Goal: Task Accomplishment & Management: Use online tool/utility

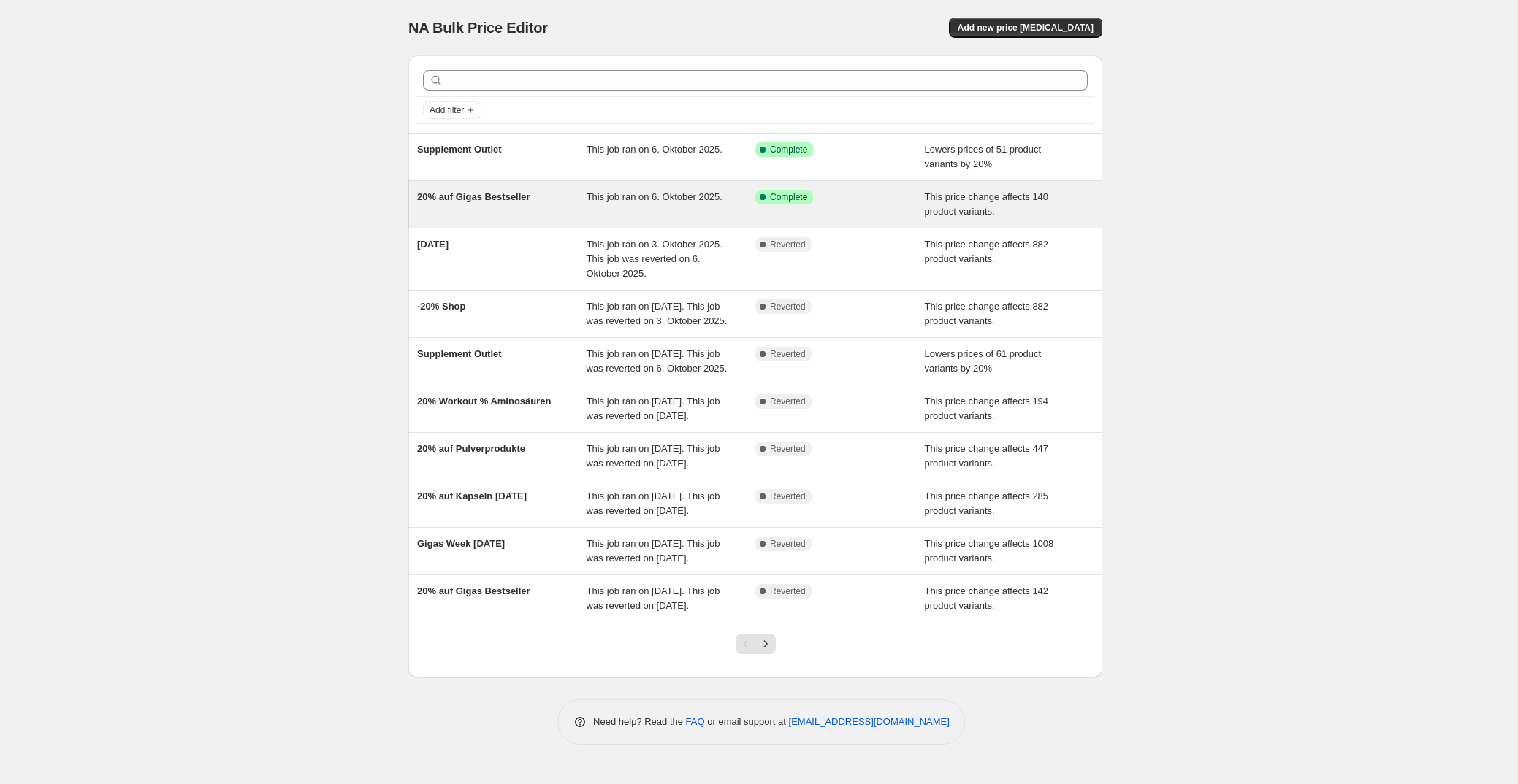
click at [545, 208] on div "20% auf Gigas Bestseller" at bounding box center [501, 204] width 169 height 29
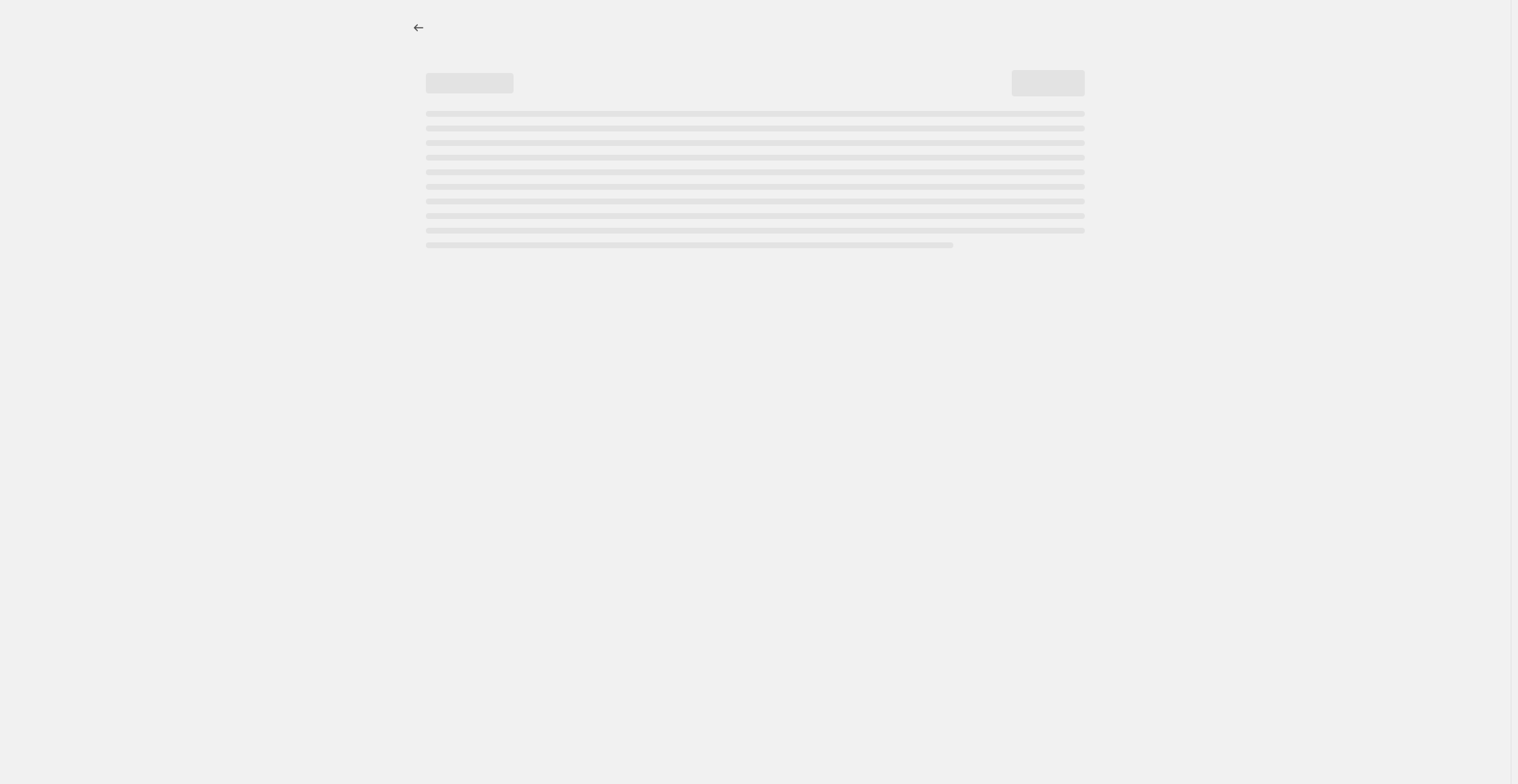
select select "pcap"
select select "no_change"
select select "not_equal"
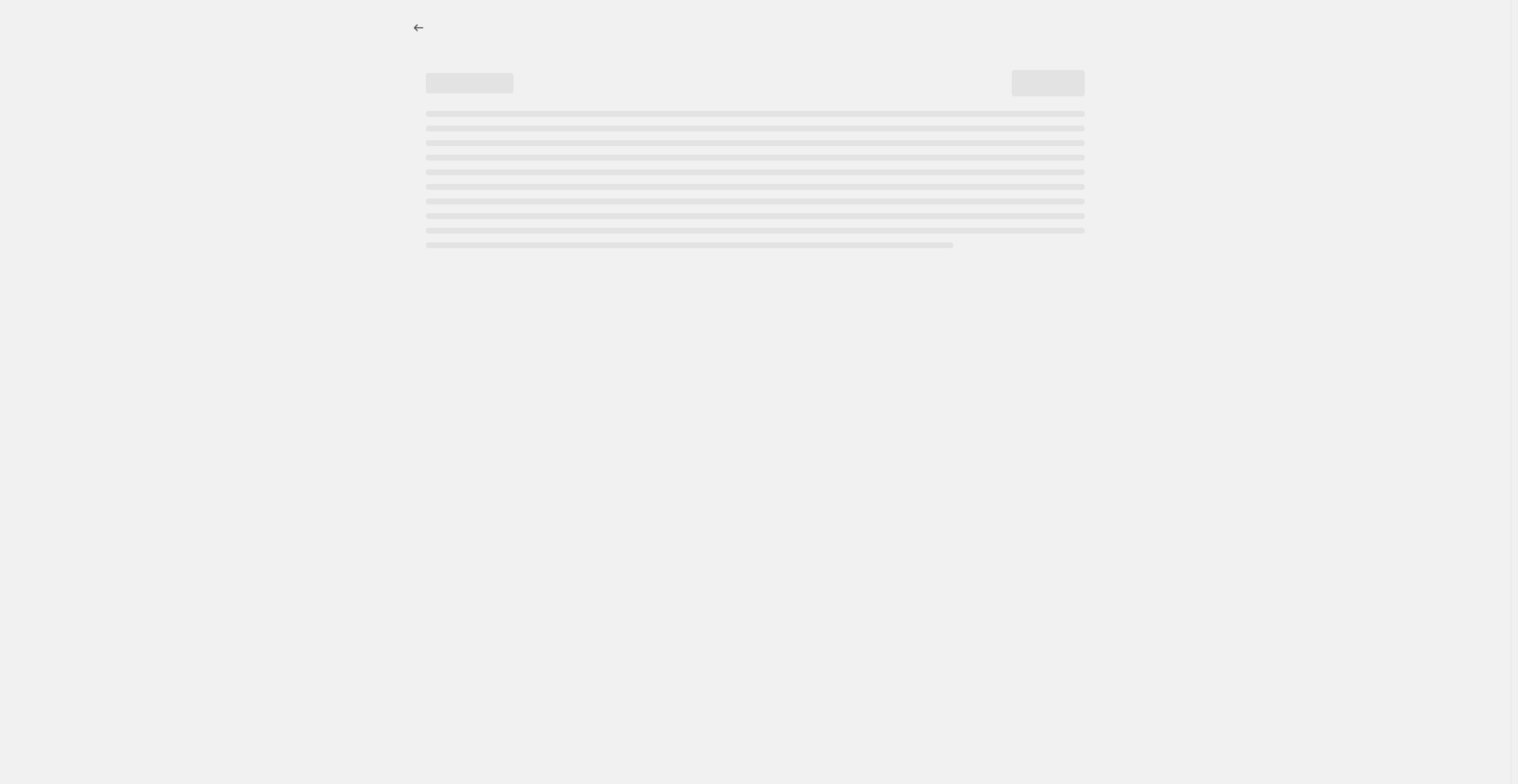
select select "not_equal"
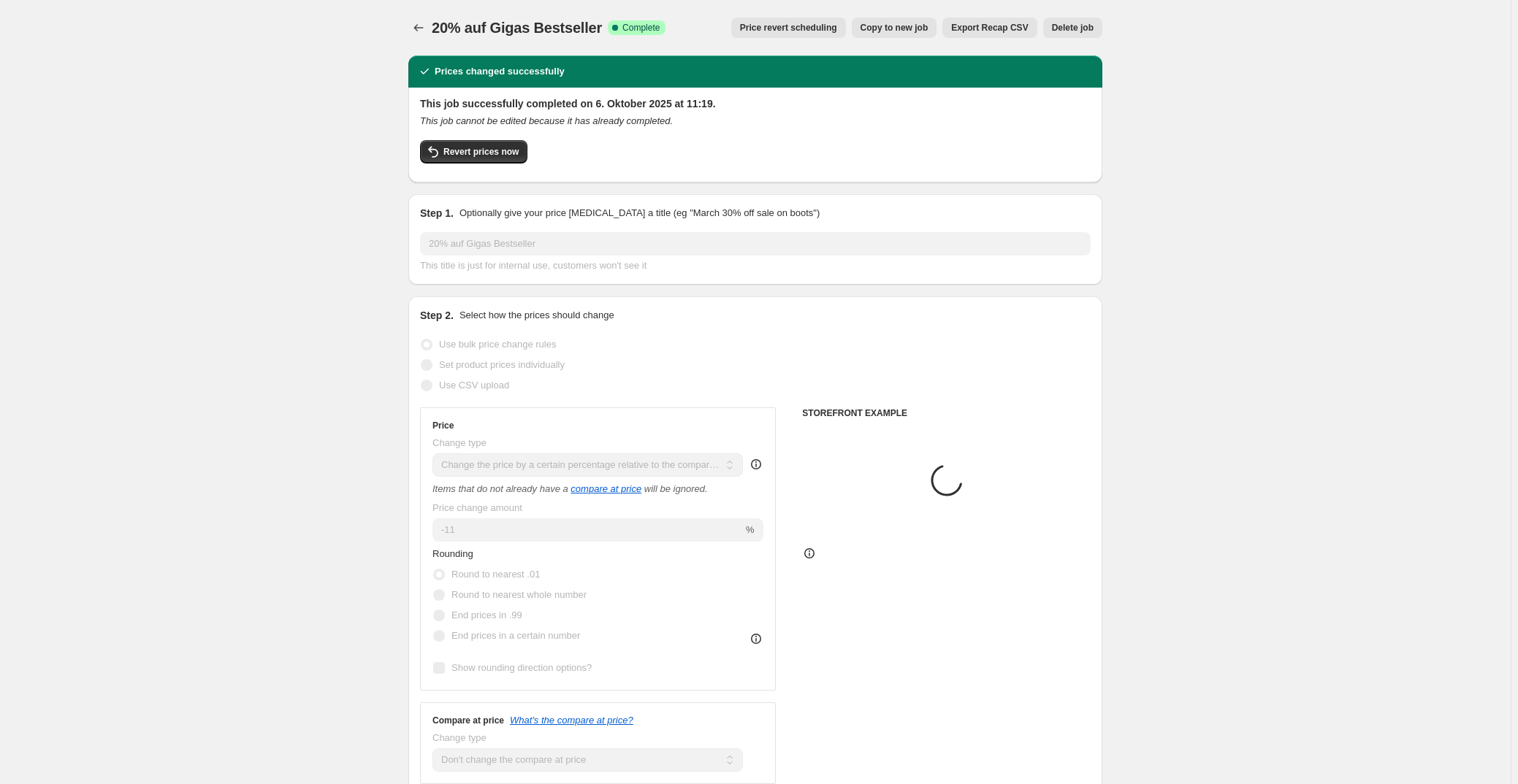
select select "collection"
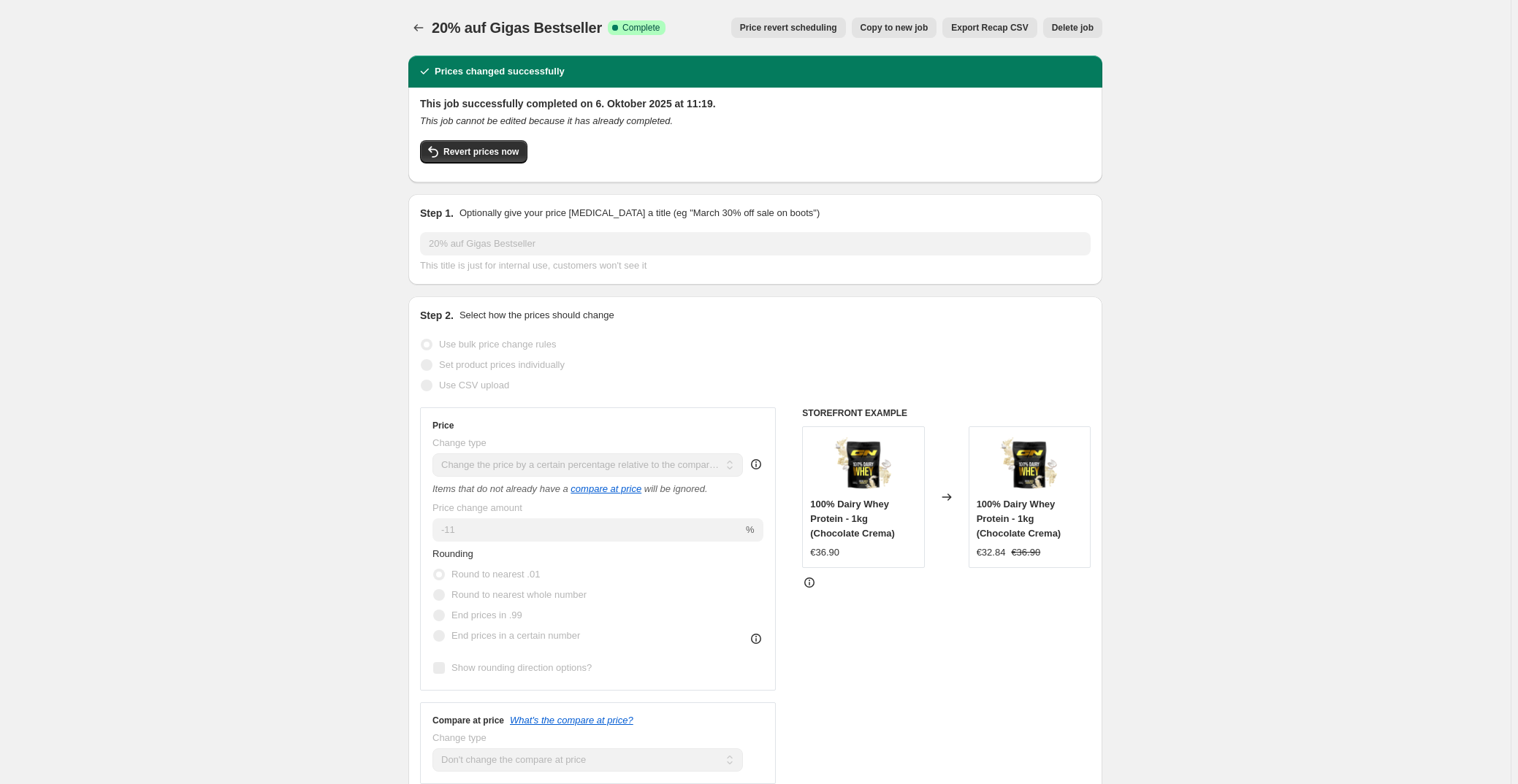
click at [774, 28] on span "Price revert scheduling" at bounding box center [788, 27] width 97 height 11
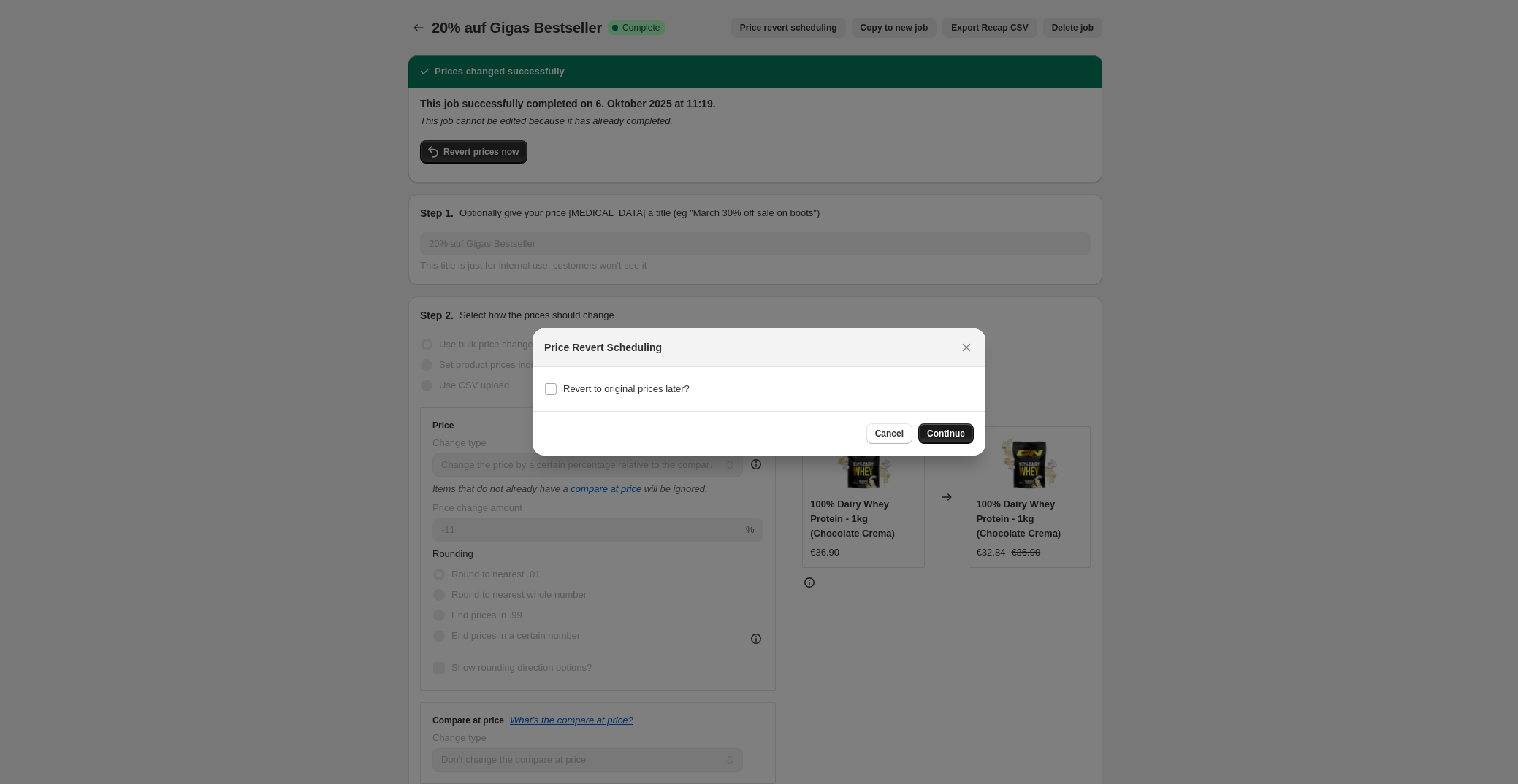
click at [950, 431] on span "Continue" at bounding box center [945, 433] width 38 height 11
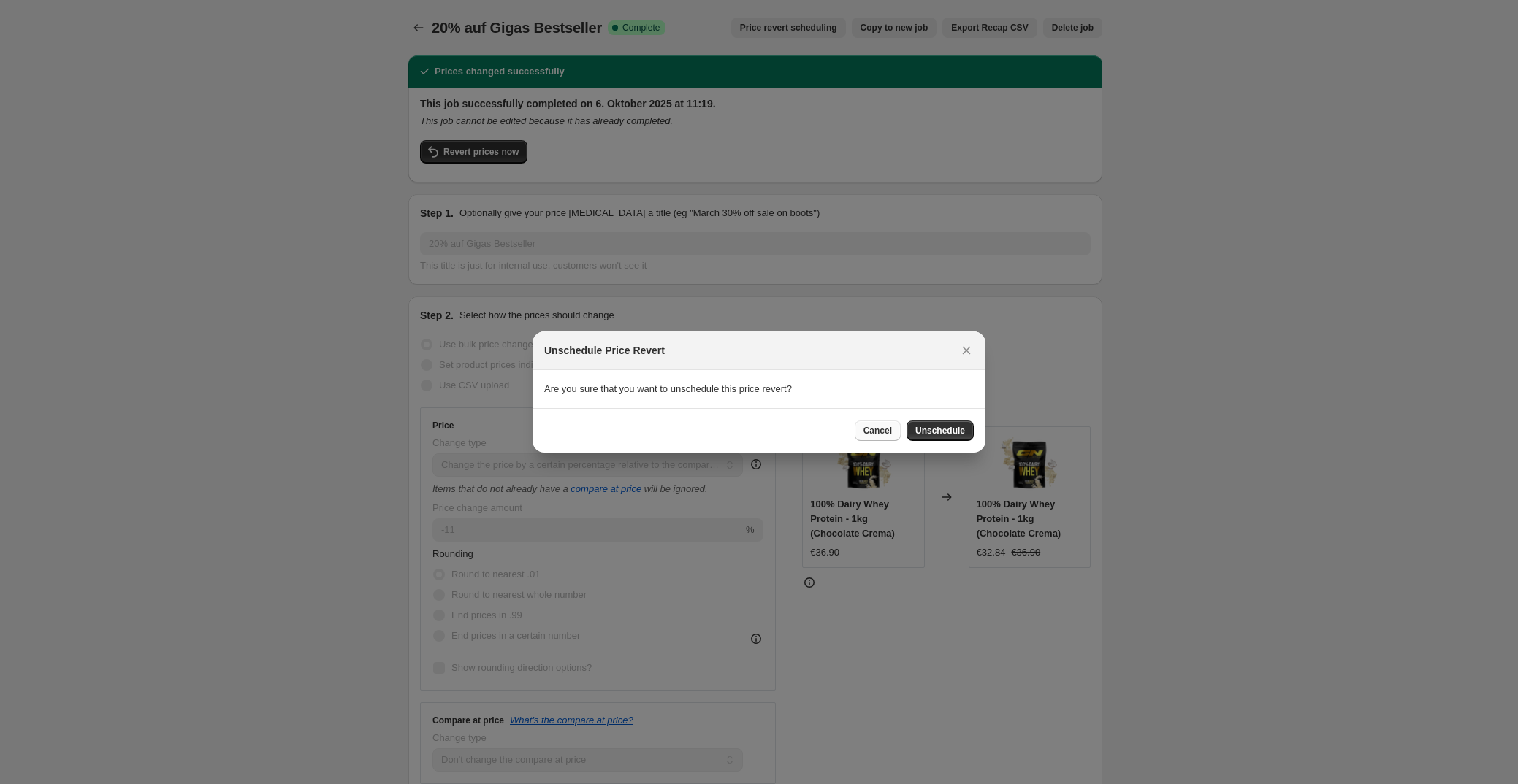
click at [882, 432] on span "Cancel" at bounding box center [877, 430] width 28 height 11
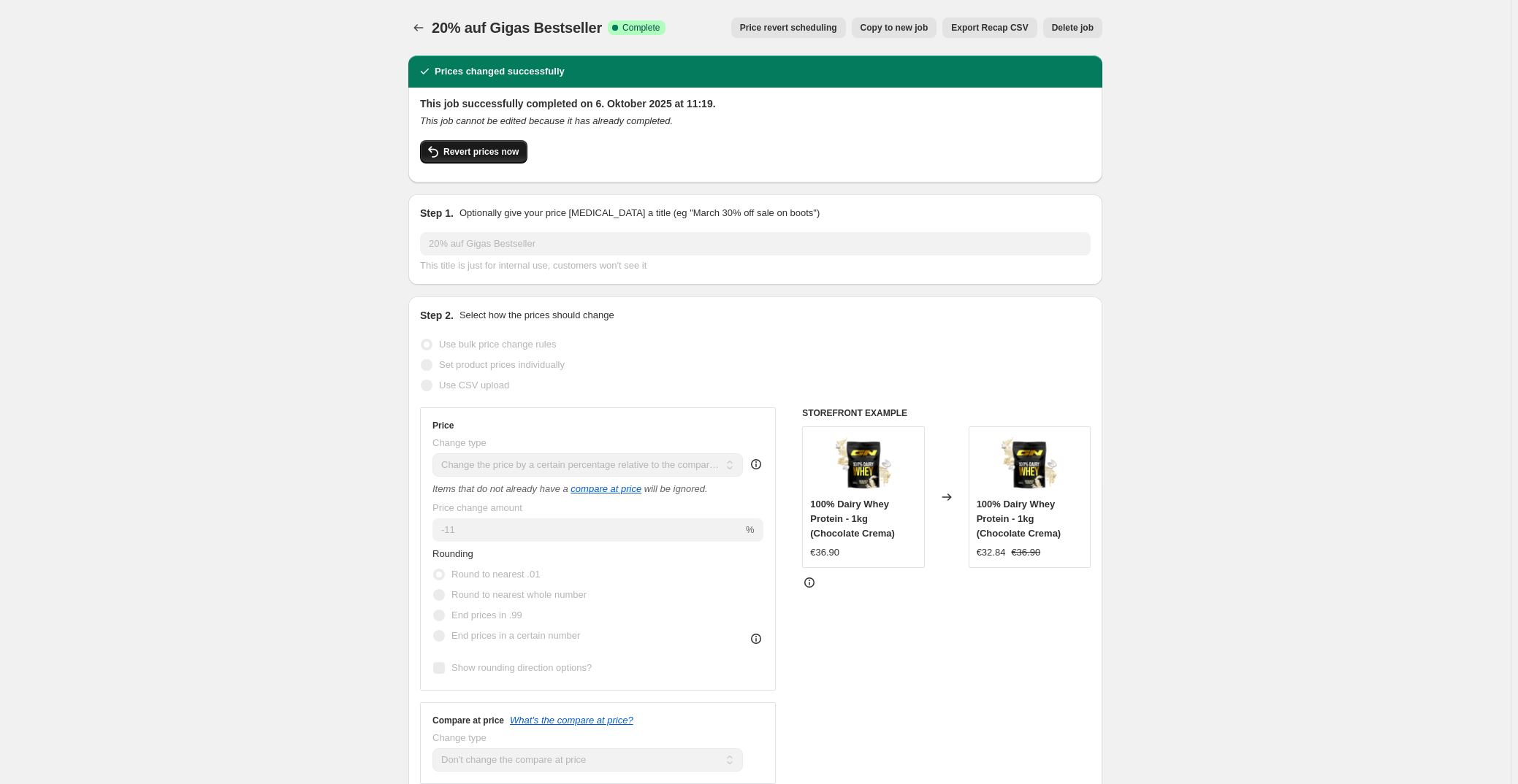
click at [497, 161] on button "Revert prices now" at bounding box center [473, 152] width 107 height 24
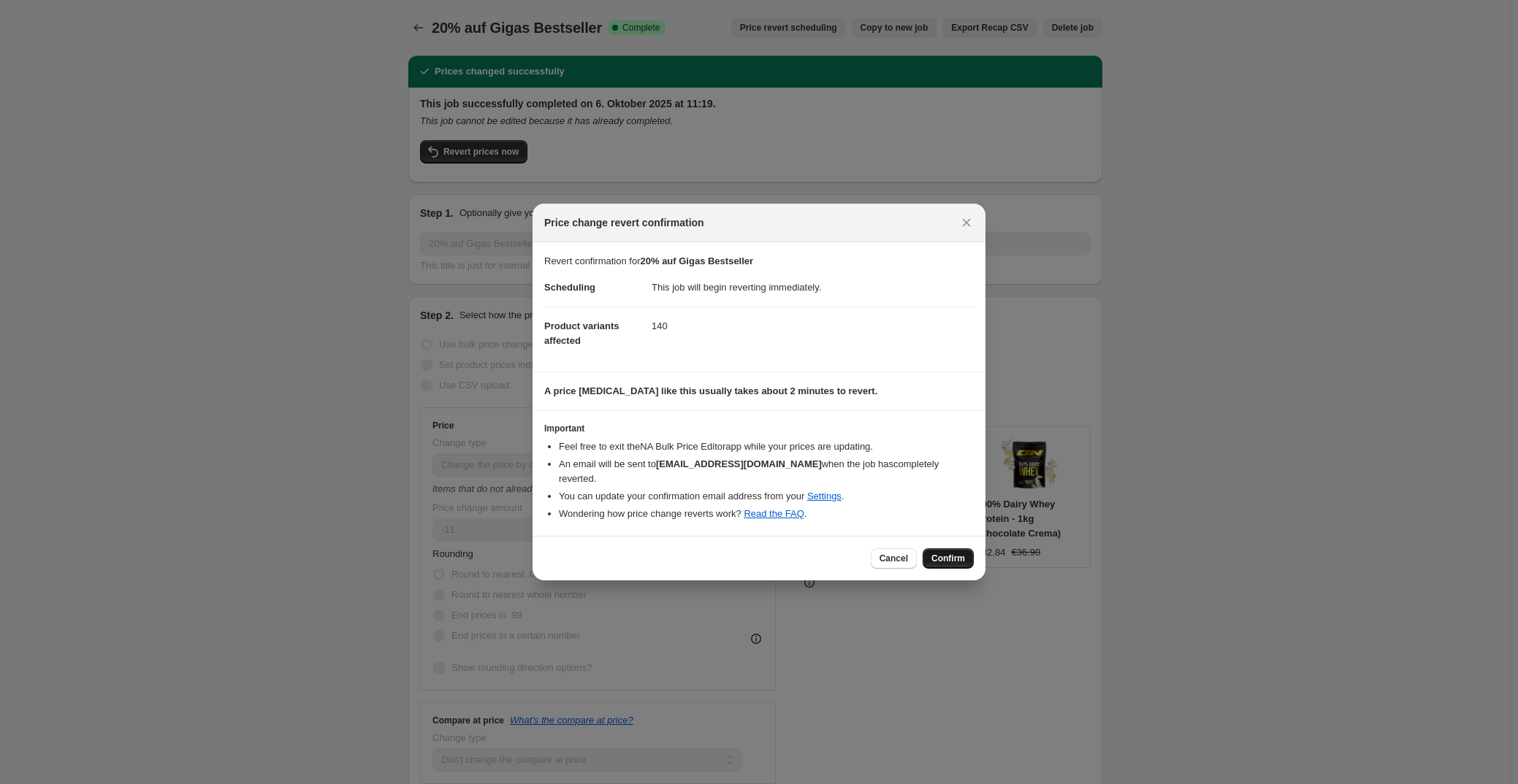
click at [945, 556] on button "Confirm" at bounding box center [947, 558] width 51 height 20
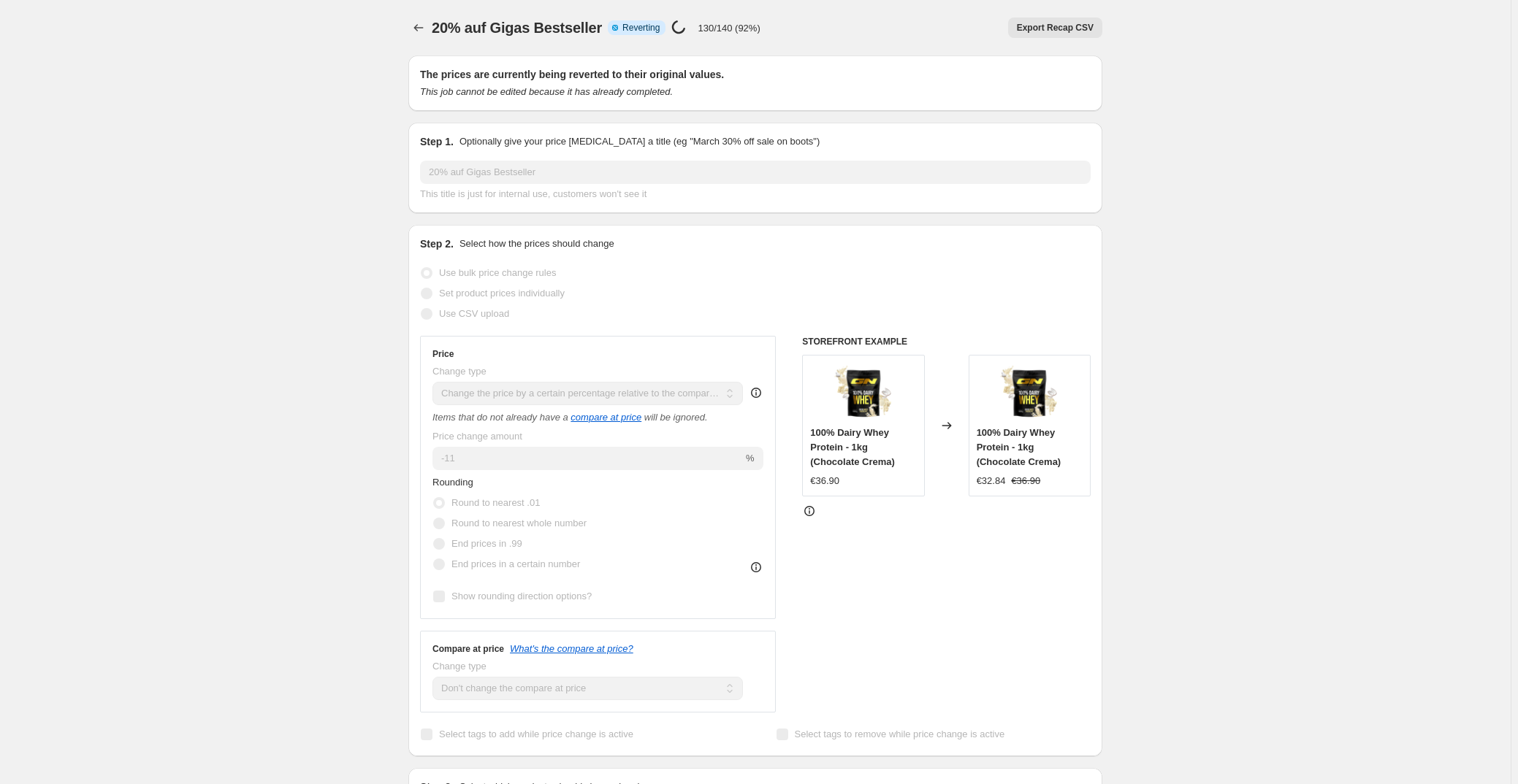
select select "pcap"
select select "no_change"
select select "collection"
select select "not_equal"
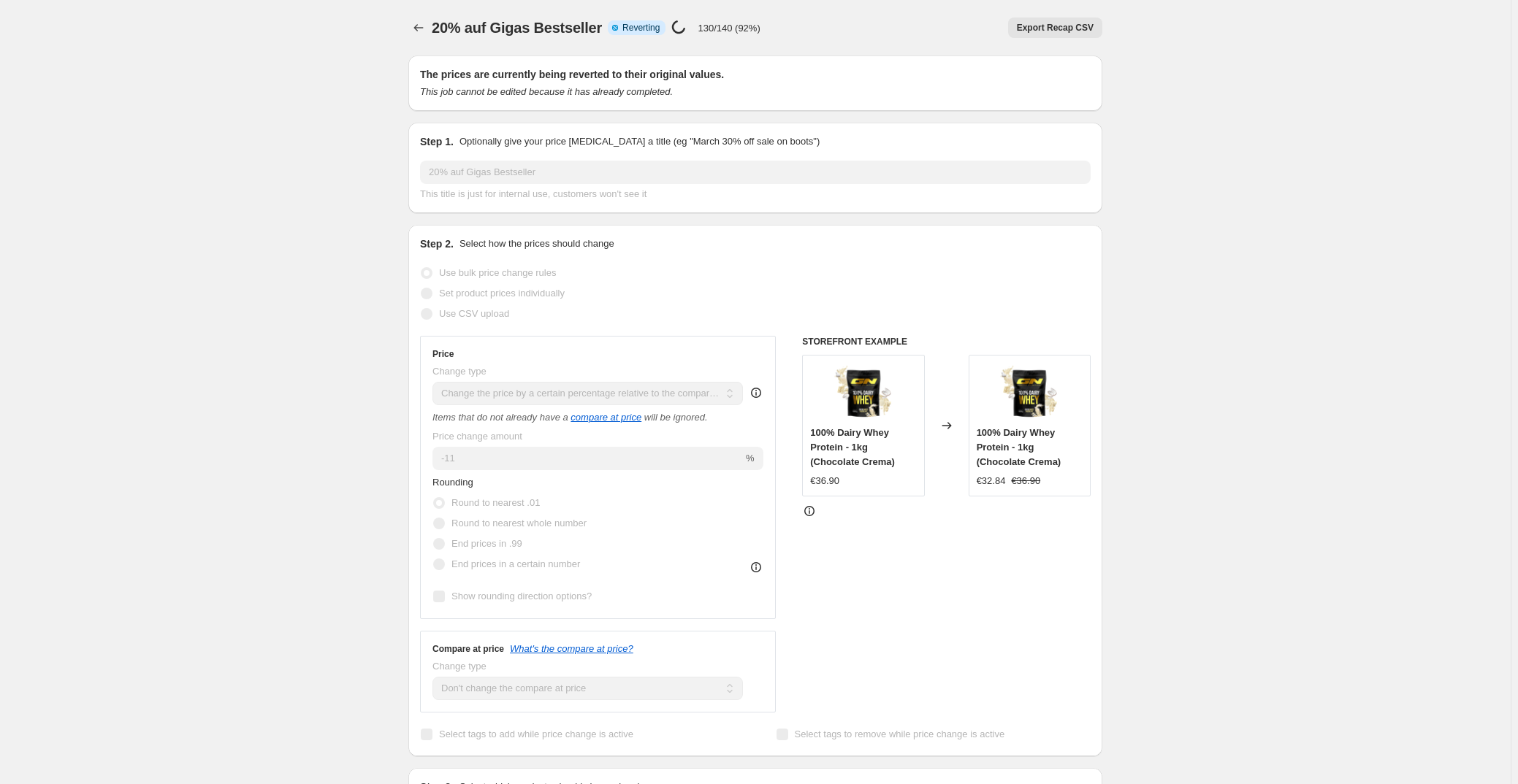
select select "collection"
select select "not_equal"
select select "collection"
select select "not_equal"
select select "collection"
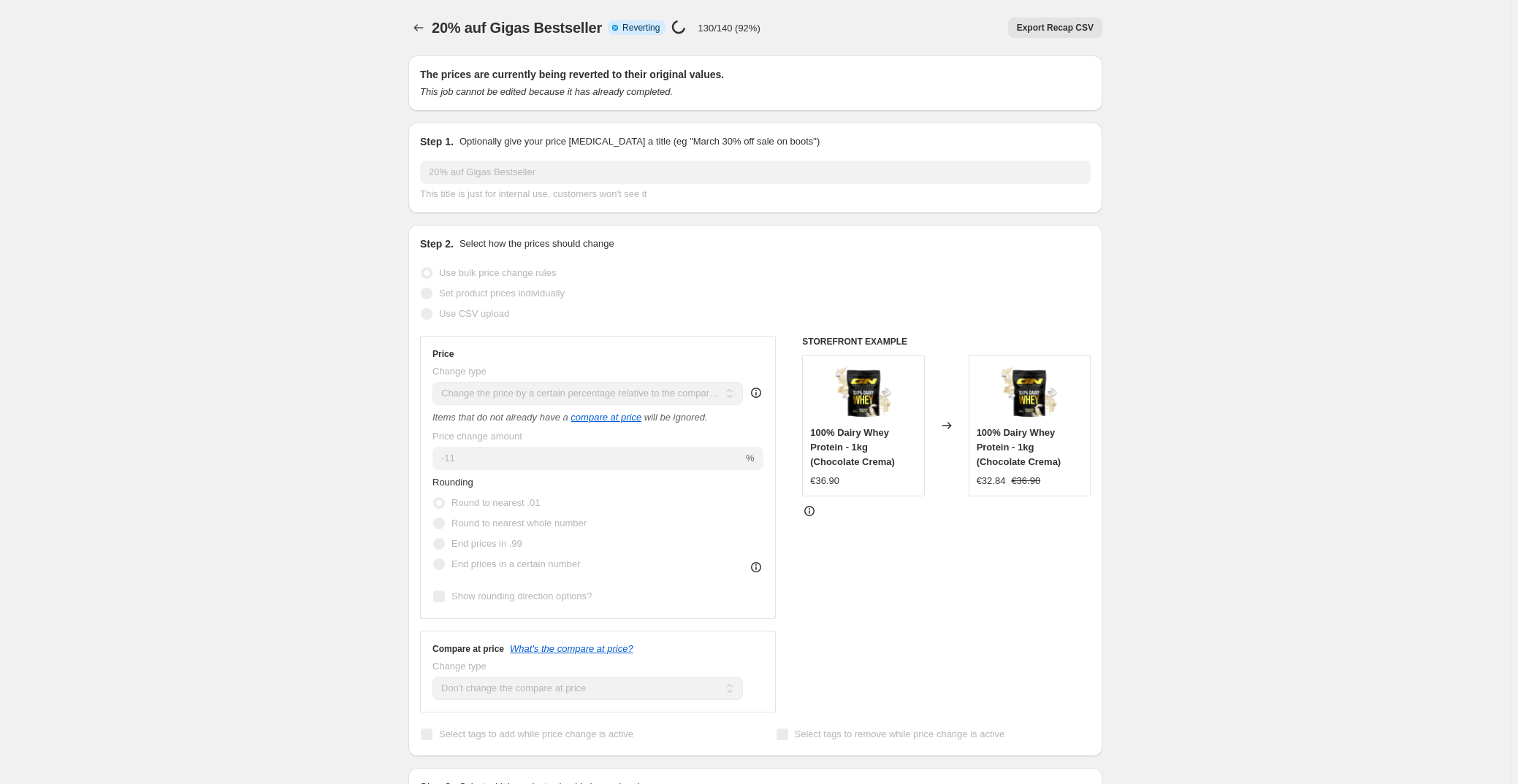
select select "not_equal"
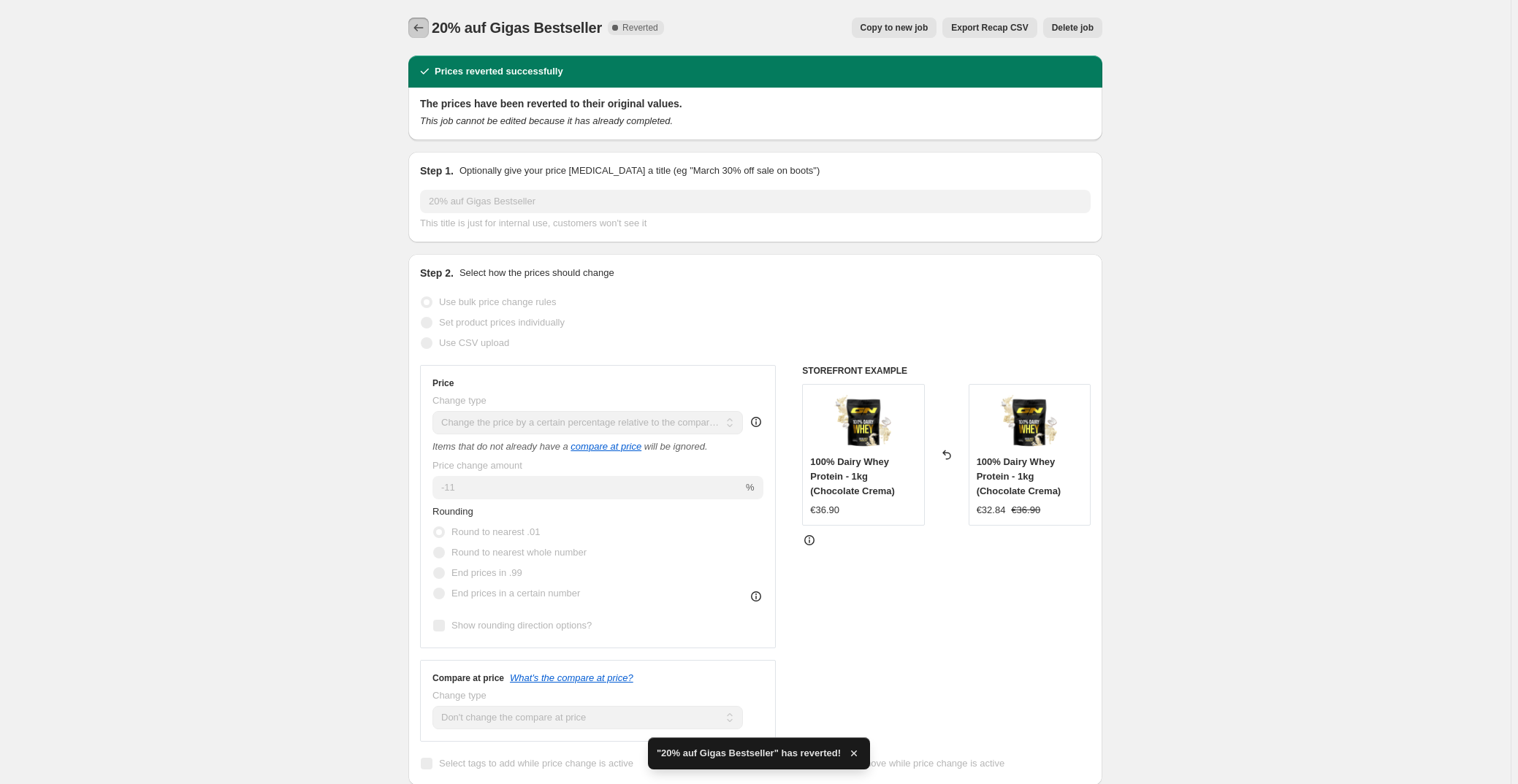
click at [422, 24] on icon "Price change jobs" at bounding box center [418, 27] width 15 height 15
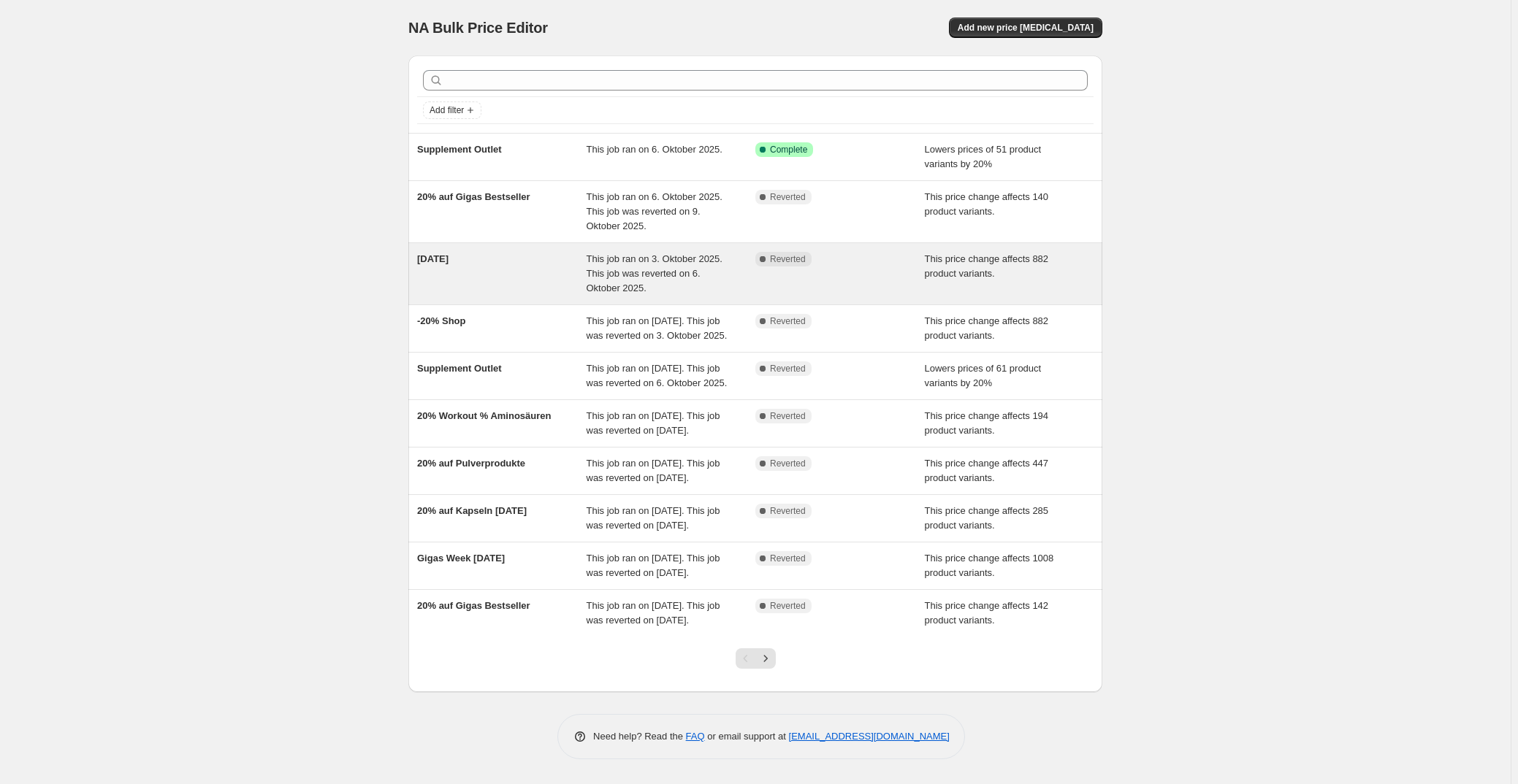
click at [520, 282] on div "[DATE]" at bounding box center [501, 273] width 169 height 44
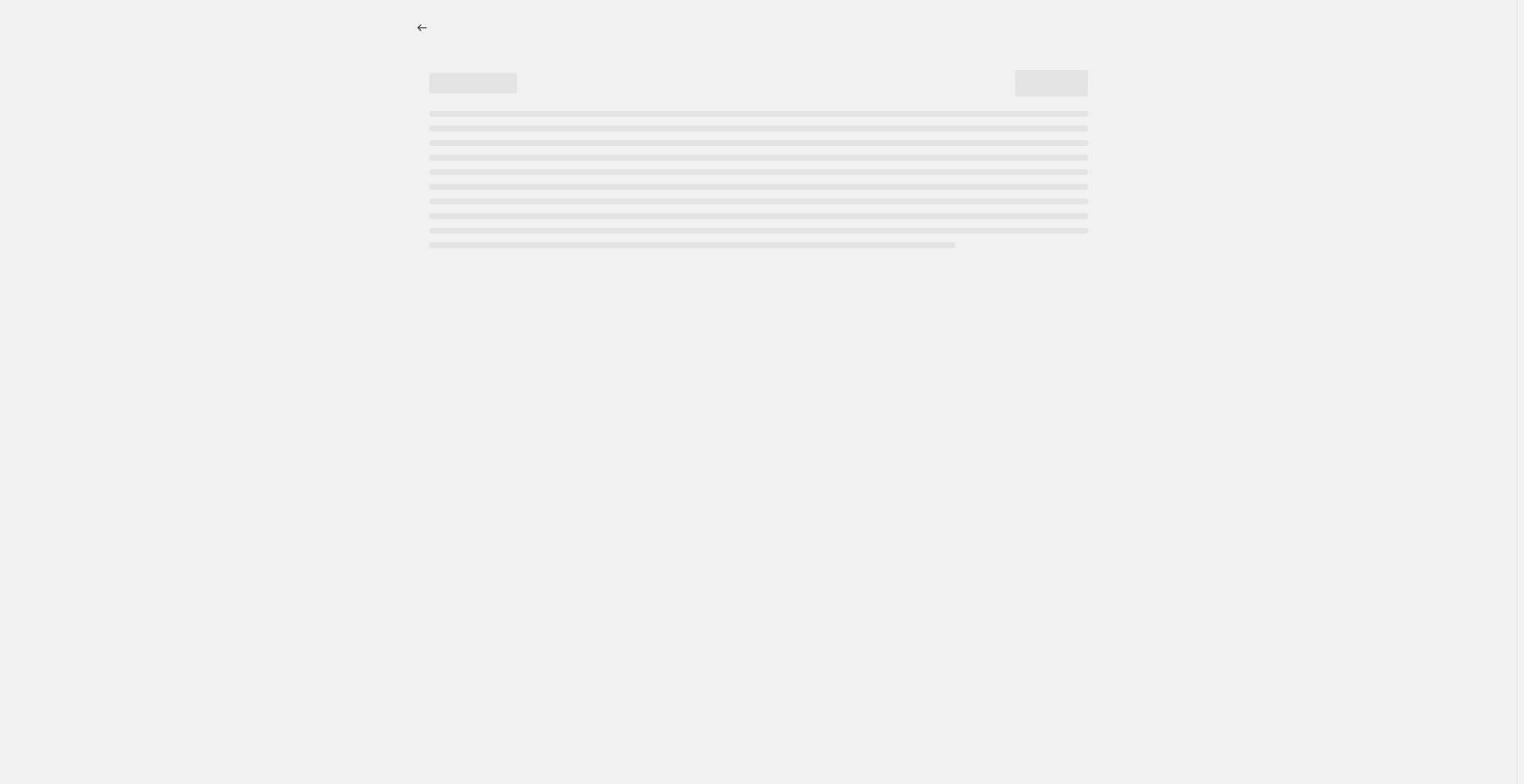
select select "pcap"
select select "no_change"
select select "collection"
select select "not_equal"
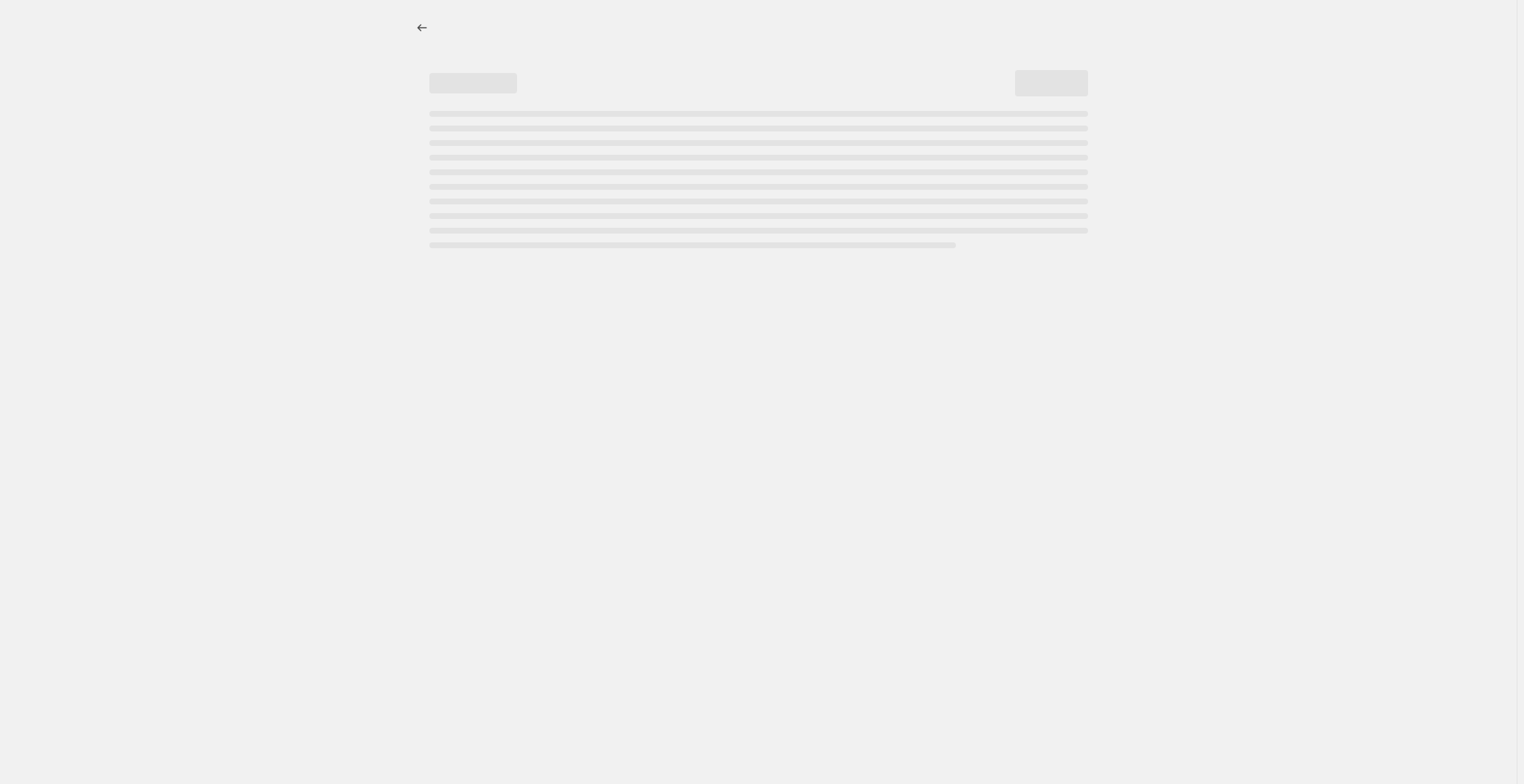
select select "collection"
select select "not_equal"
select select "collection"
select select "not_equal"
select select "collection"
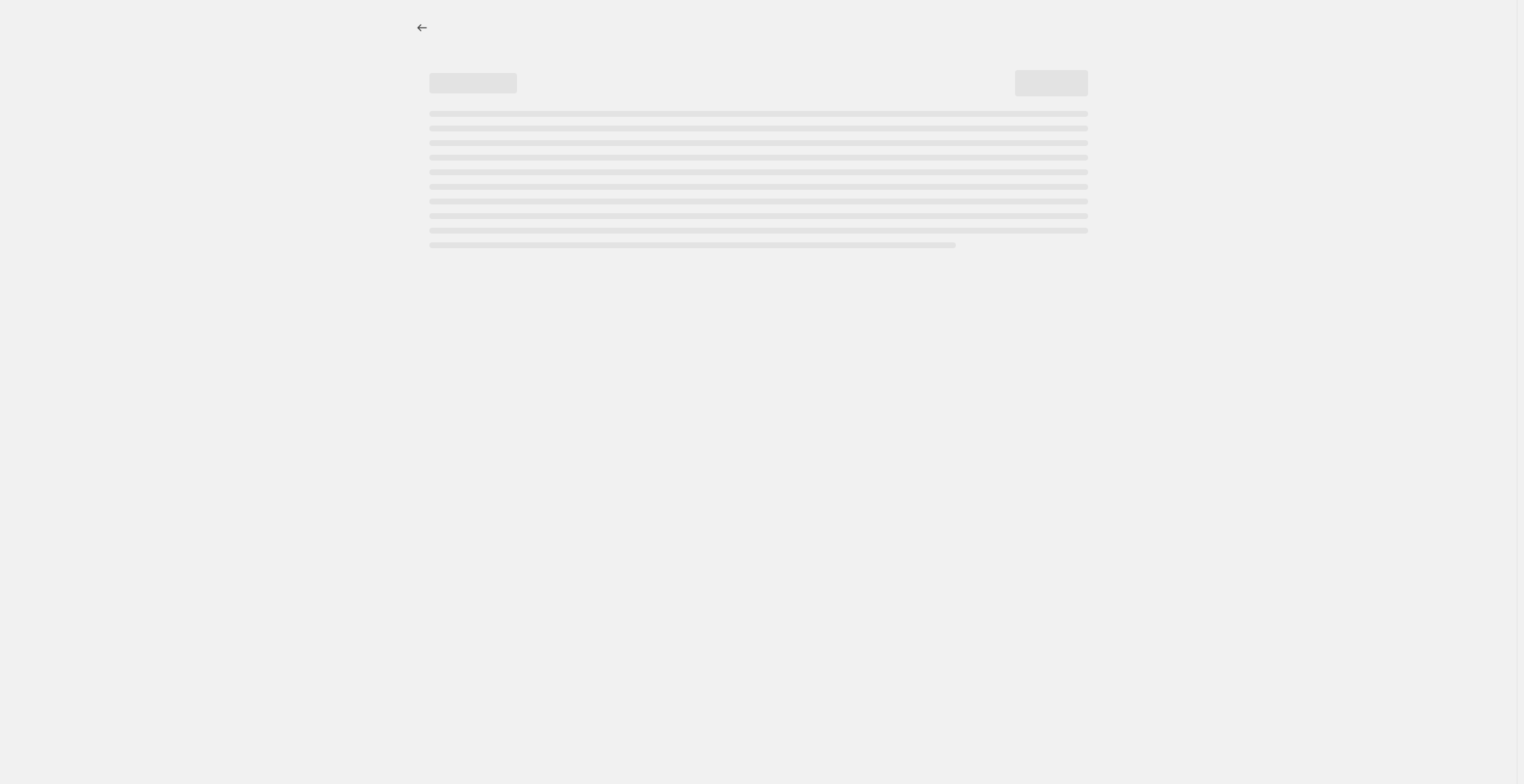
select select "not_equal"
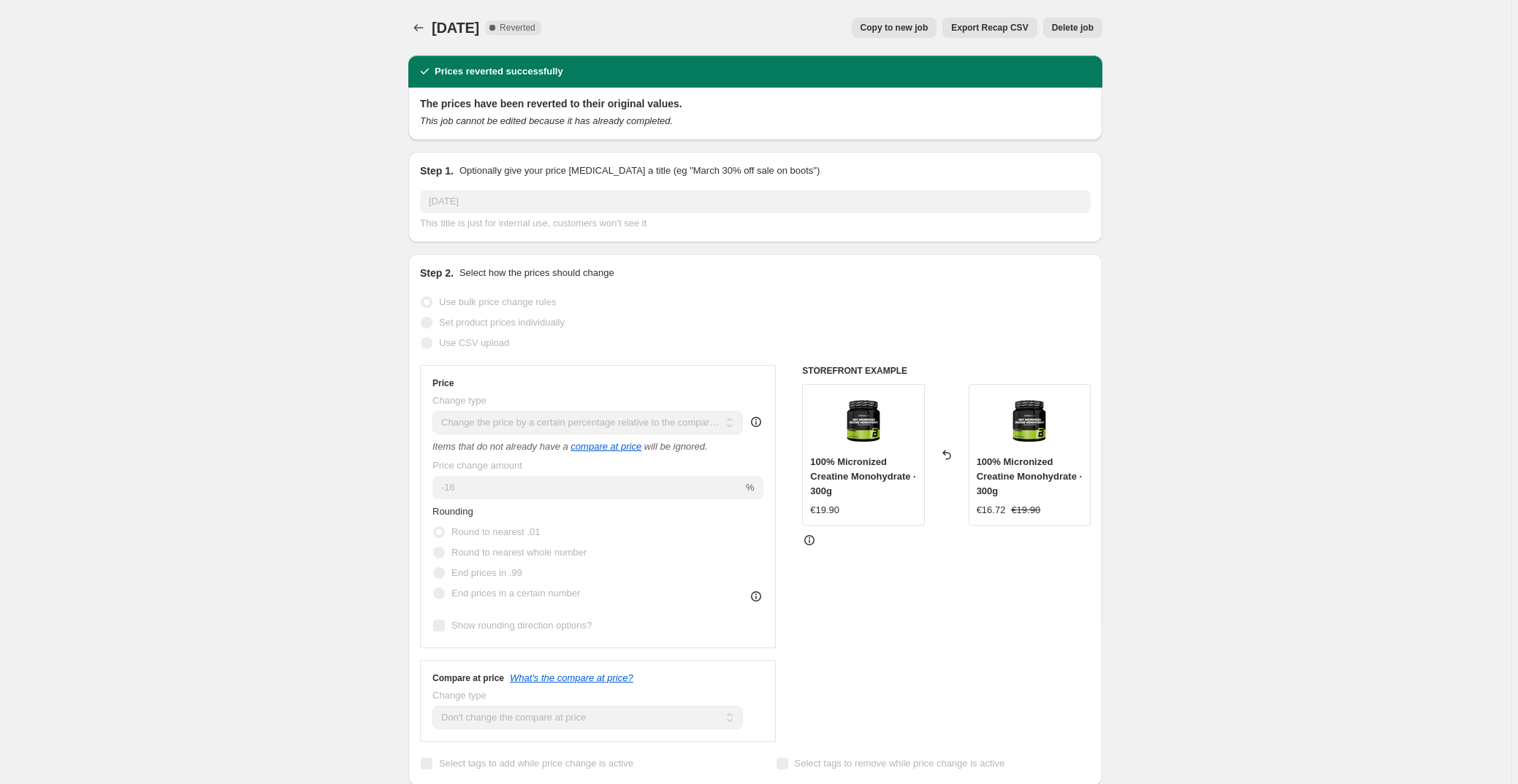
click at [918, 32] on span "Copy to new job" at bounding box center [894, 27] width 67 height 11
select select "pcap"
select select "no_change"
select select "collection"
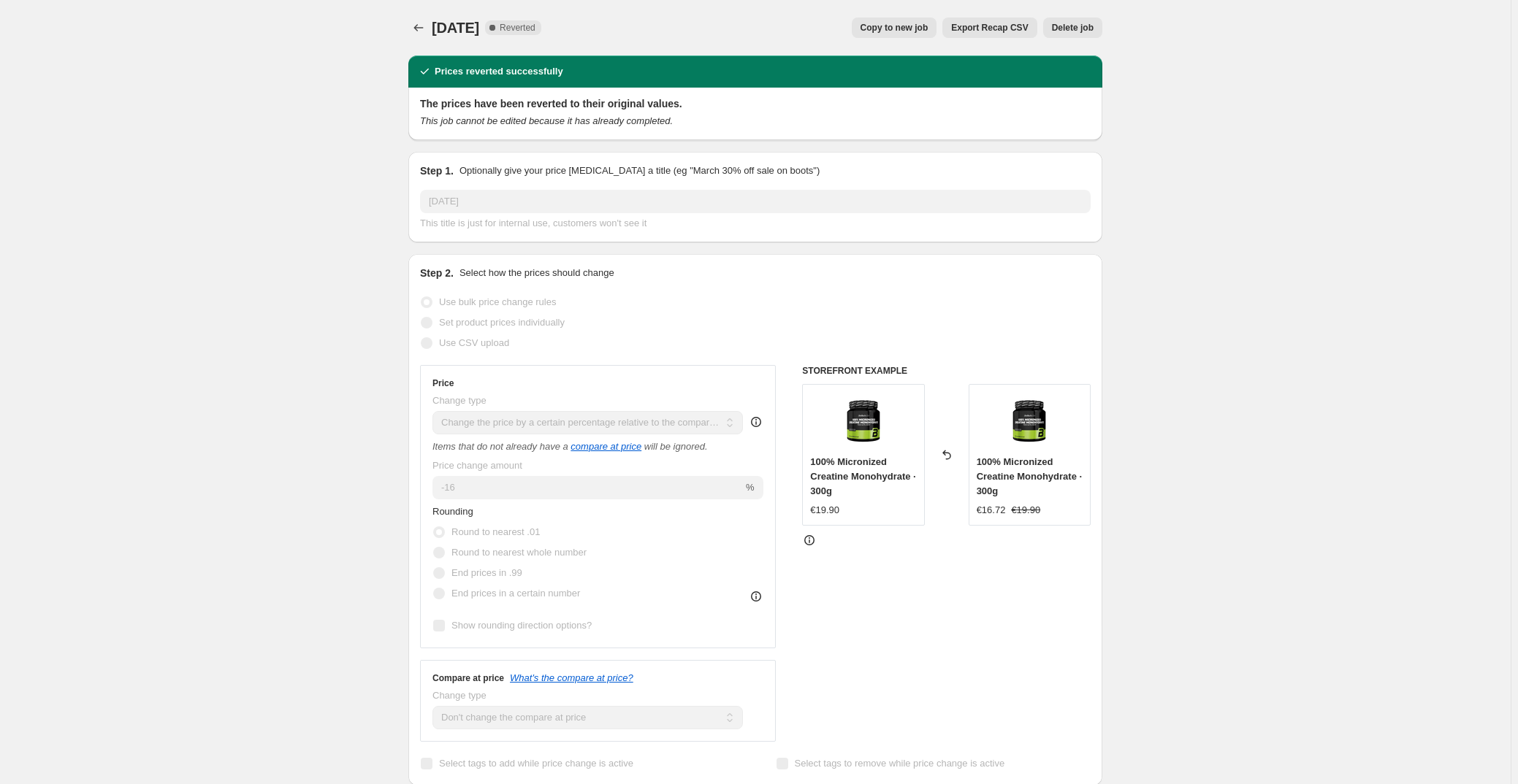
select select "not_equal"
select select "collection"
select select "not_equal"
select select "collection"
select select "not_equal"
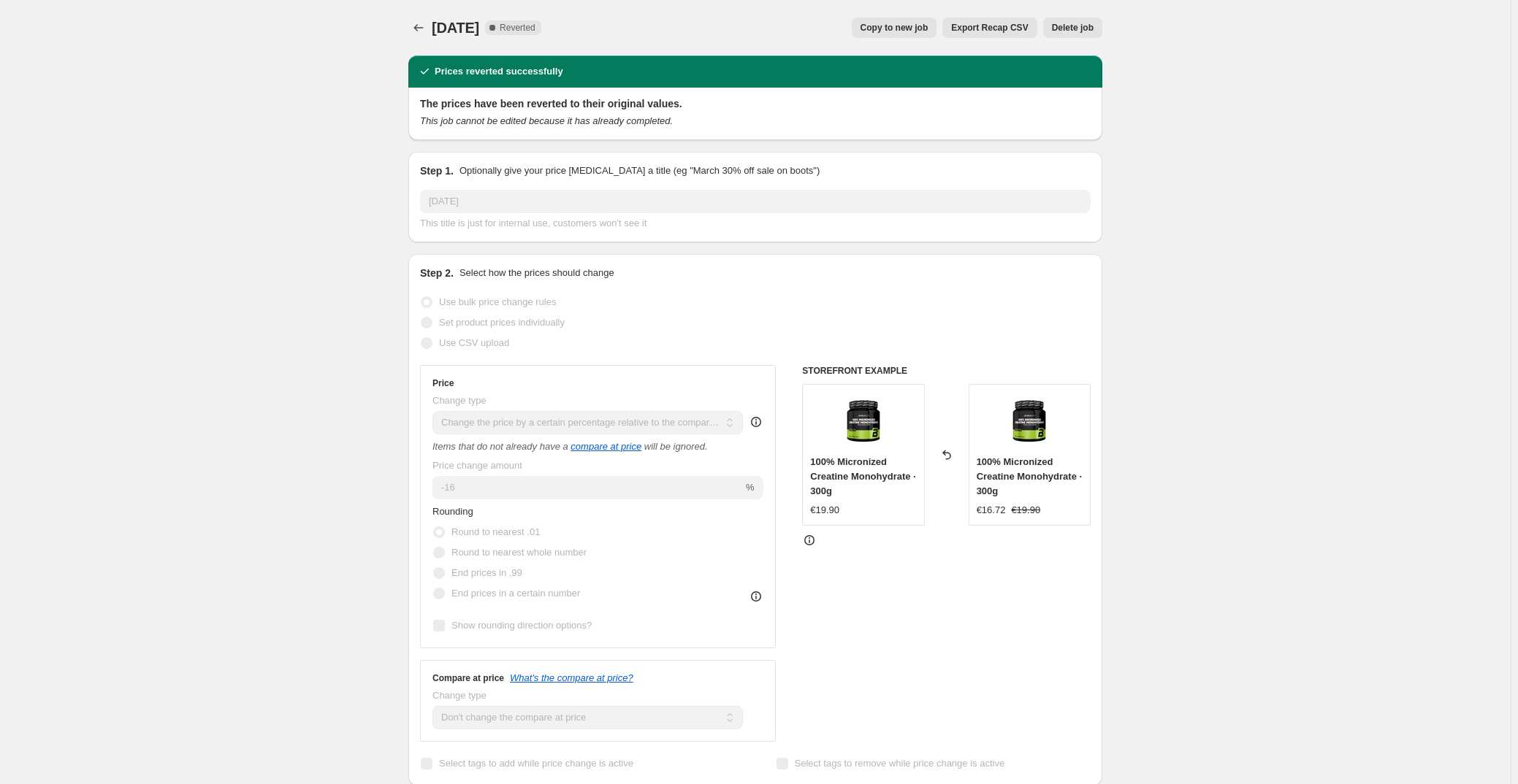
select select "collection"
select select "not_equal"
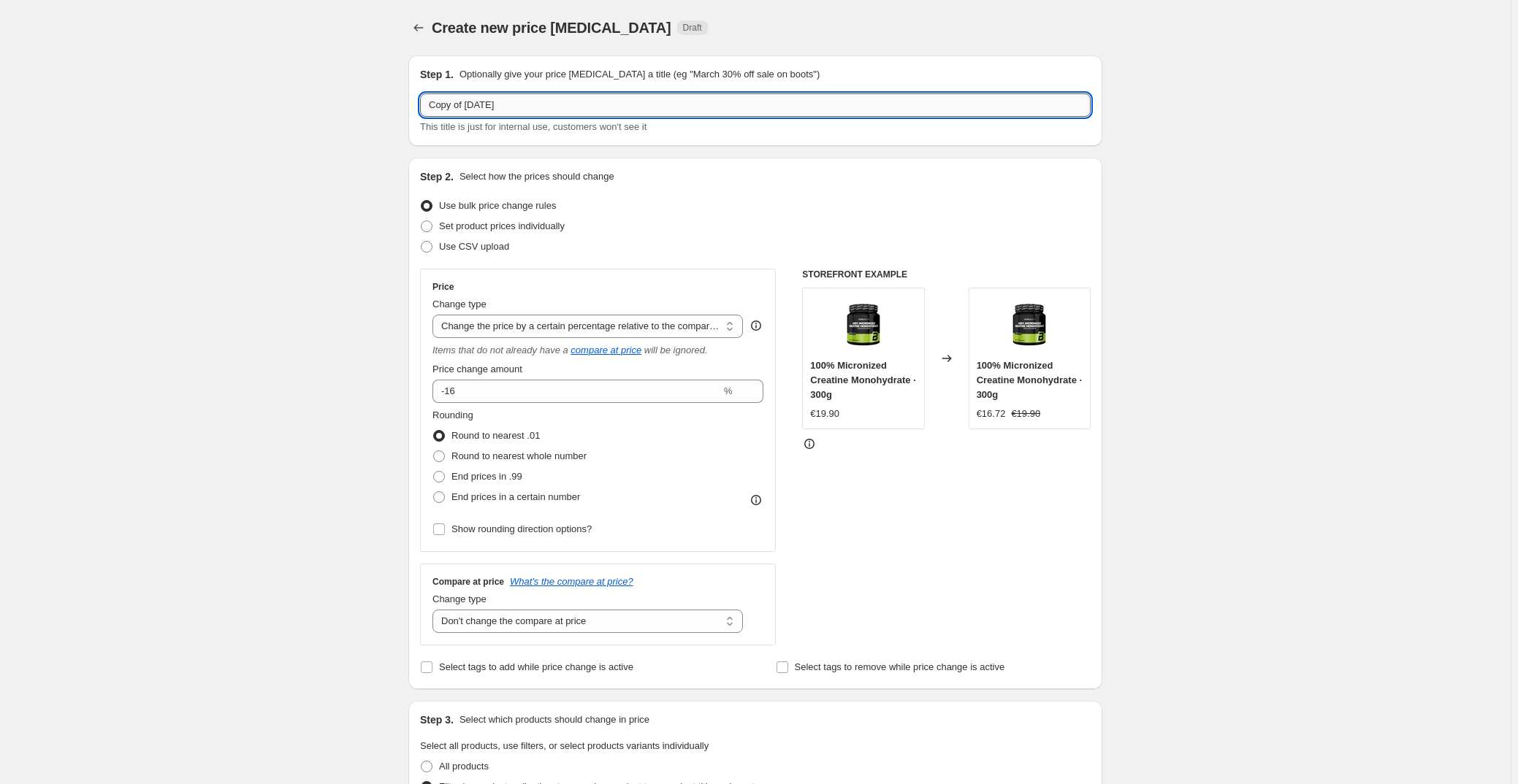
click at [572, 105] on input "Copy of Tag der deutschen Einheit 2025" at bounding box center [755, 105] width 670 height 24
drag, startPoint x: 580, startPoint y: 107, endPoint x: 134, endPoint y: 113, distance: 446.0
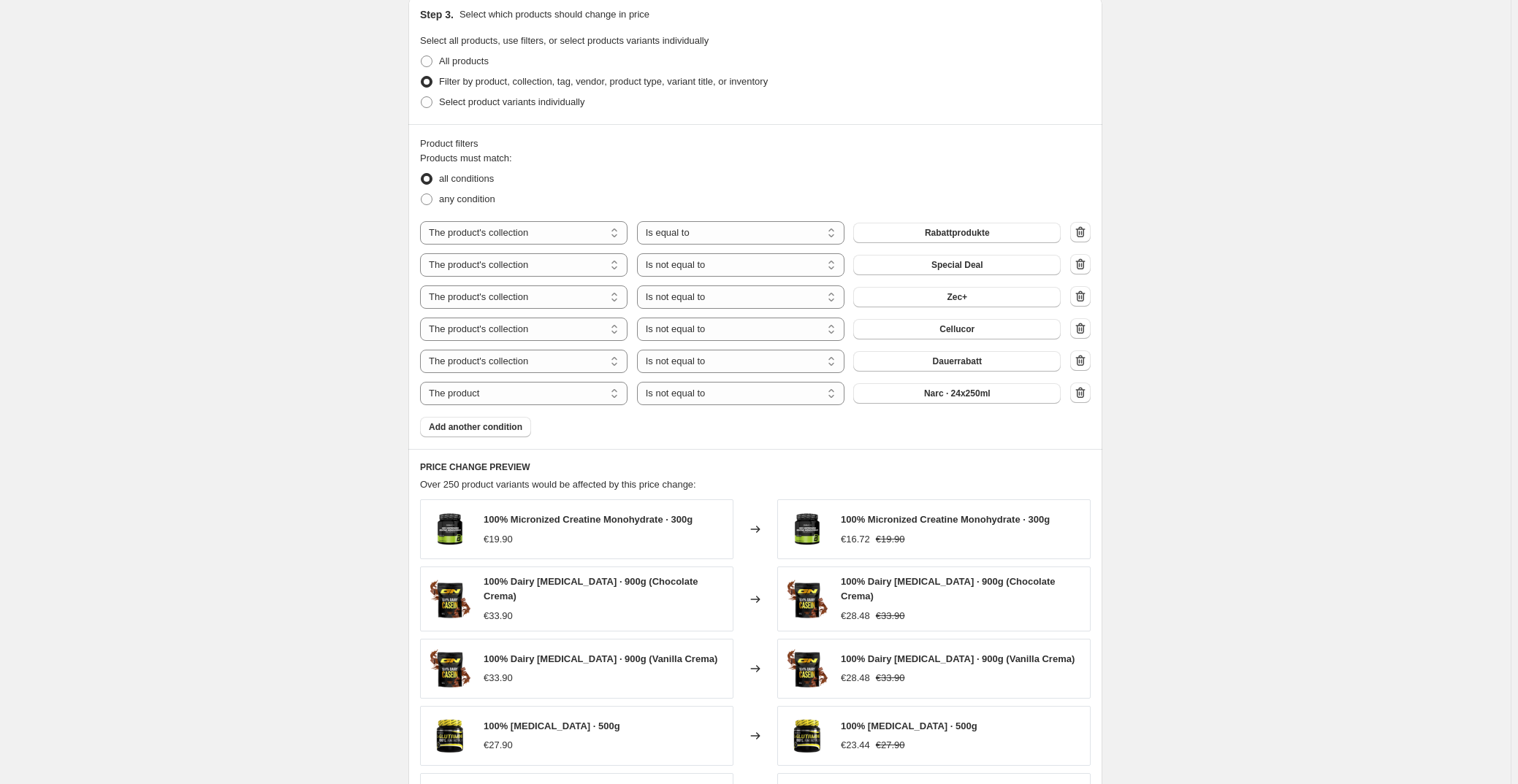
scroll to position [730, 0]
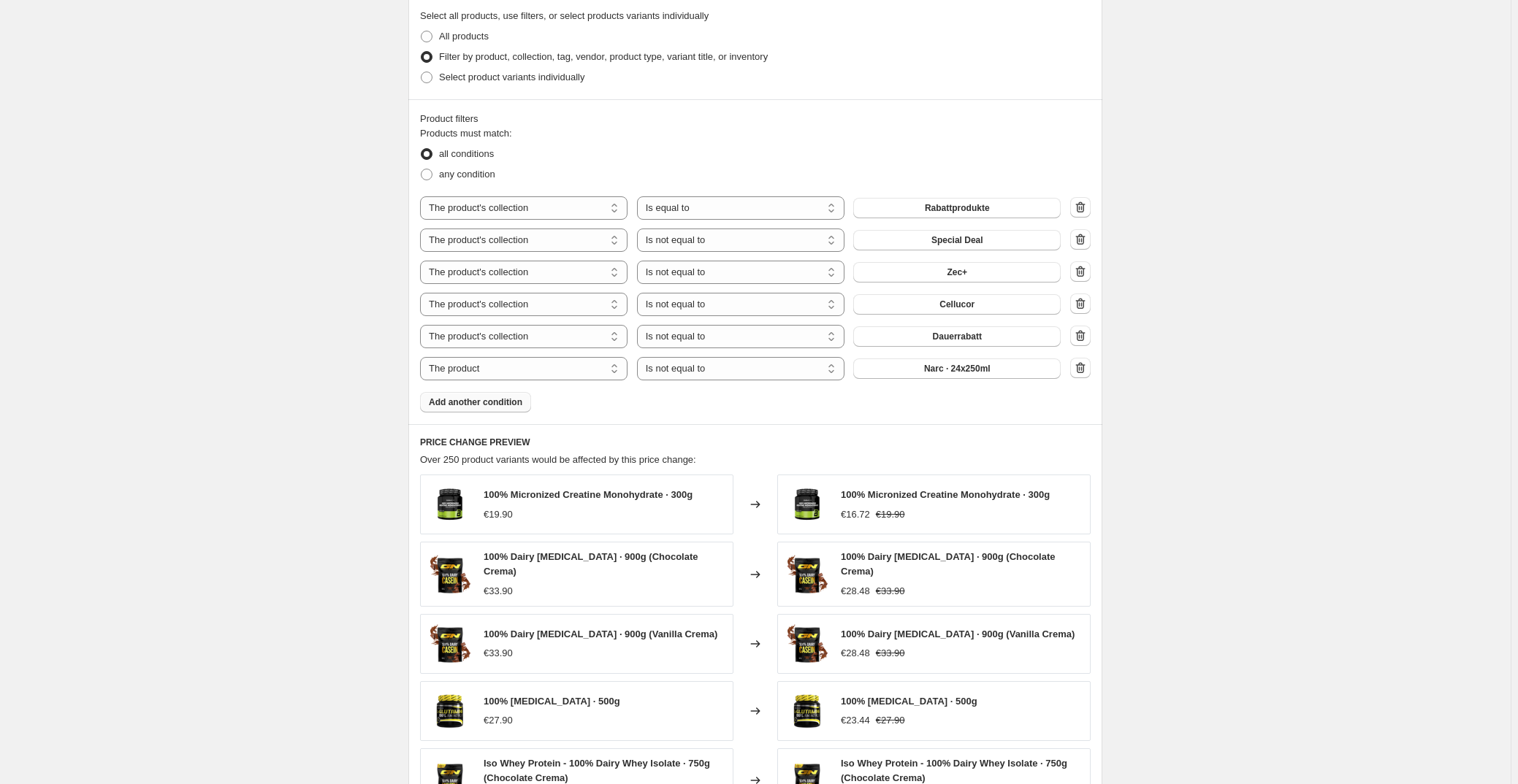
type input "Olimpia Sale 2025"
click at [505, 402] on span "Add another condition" at bounding box center [475, 401] width 94 height 11
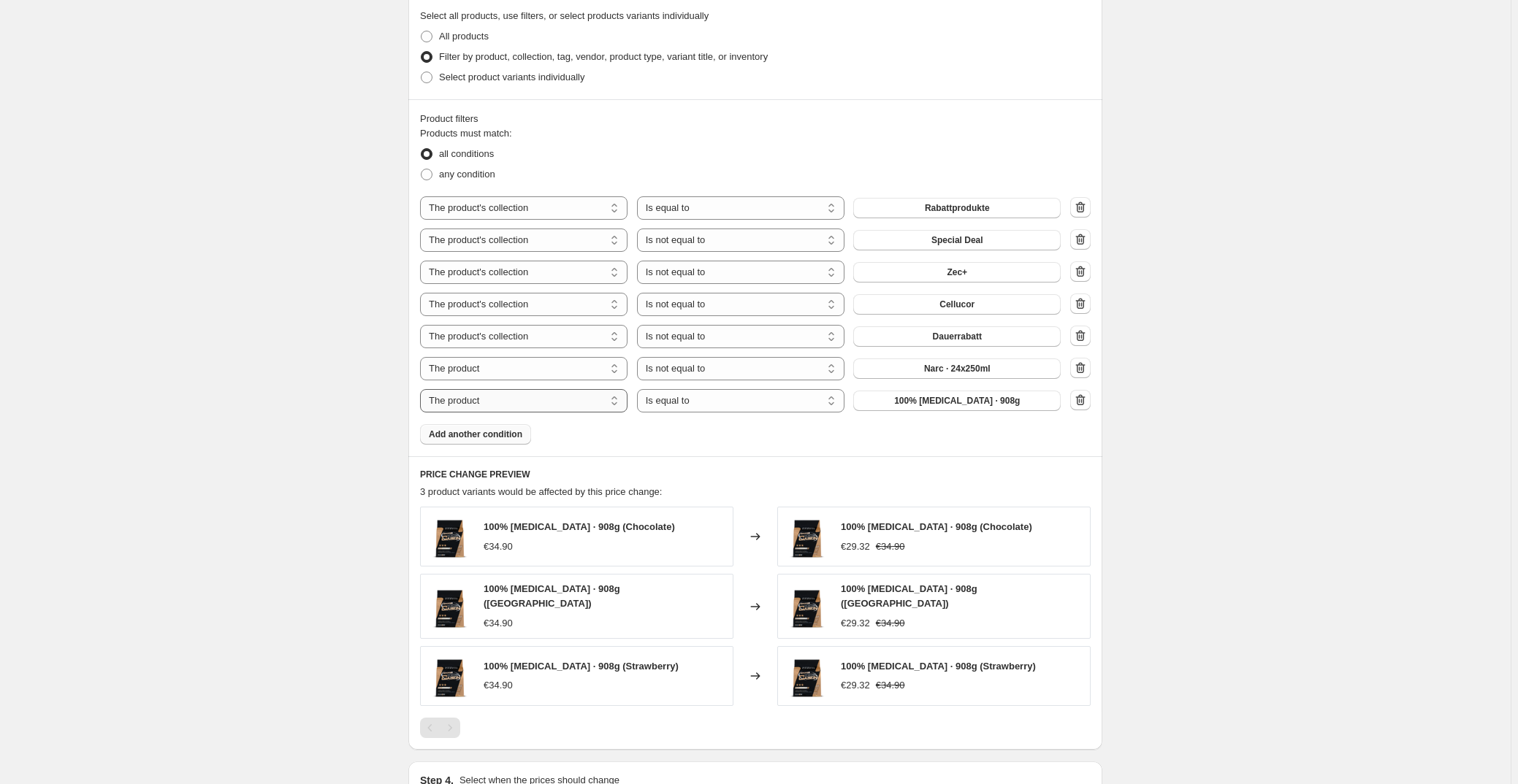
click at [577, 402] on select "The product The product's collection The product's vendor The product's type Th…" at bounding box center [523, 400] width 208 height 24
select select "collection"
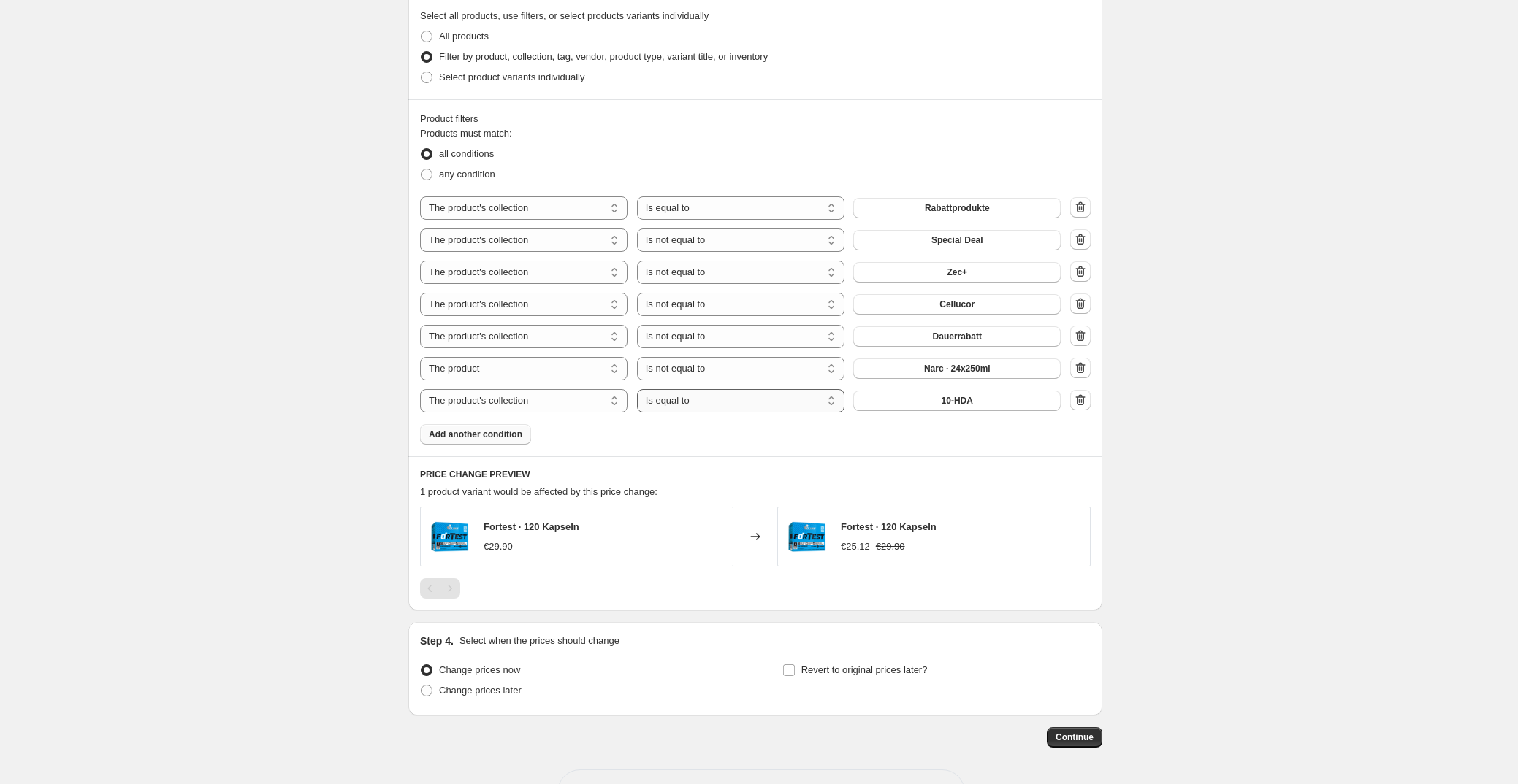
click at [717, 408] on select "Is equal to Is not equal to" at bounding box center [741, 400] width 208 height 24
select select "not_equal"
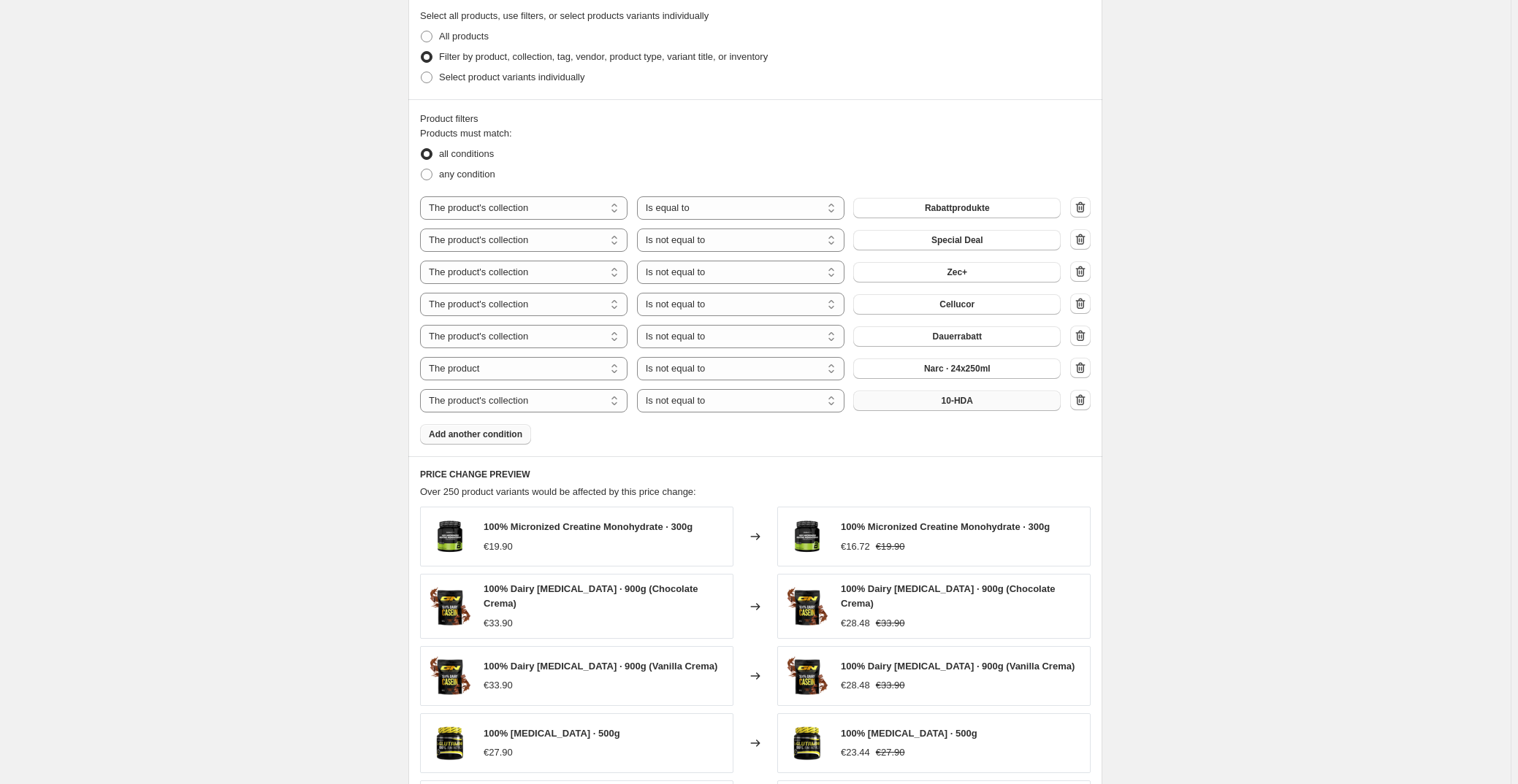
click at [966, 404] on span "10-HDA" at bounding box center [957, 400] width 32 height 11
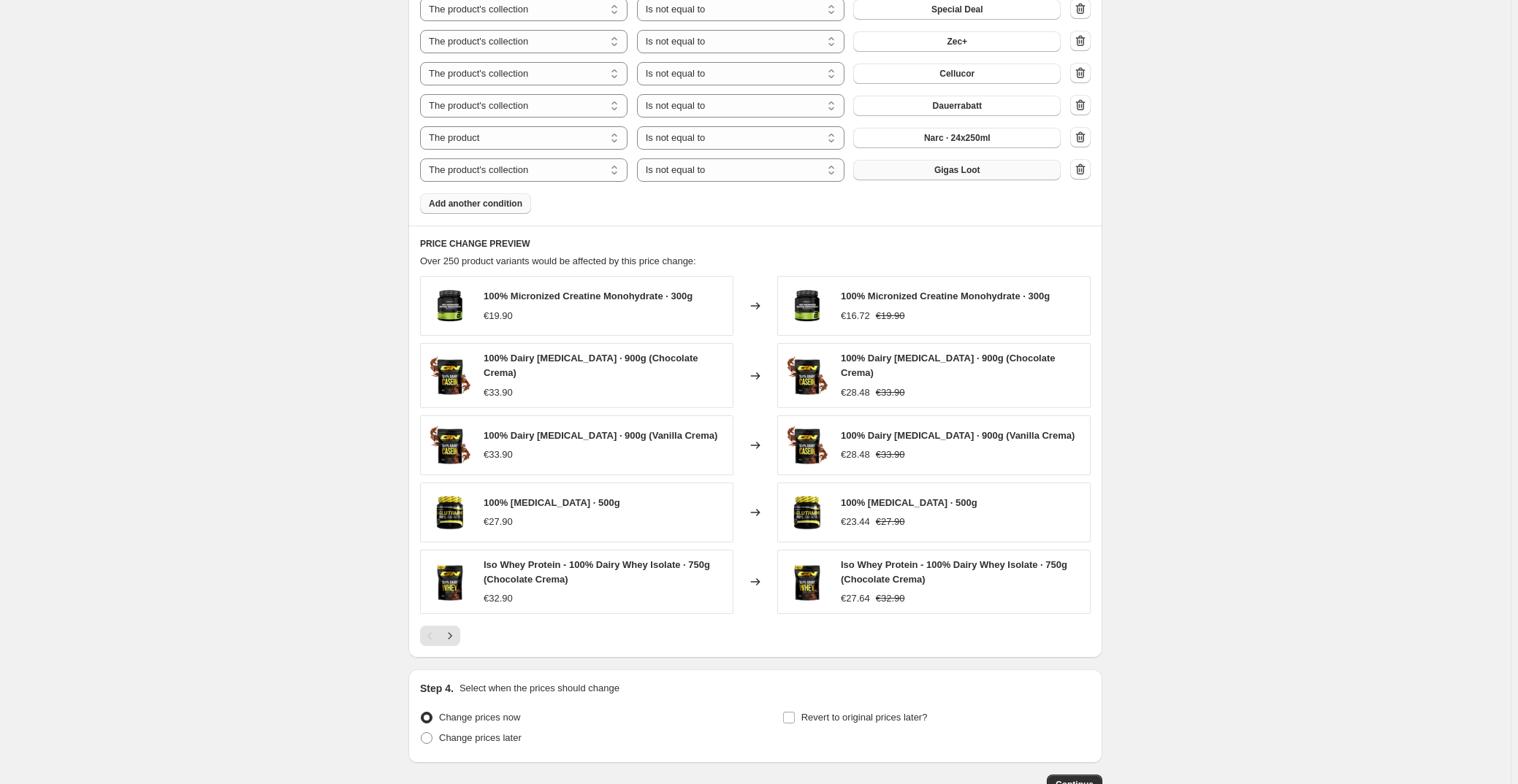
scroll to position [1056, 0]
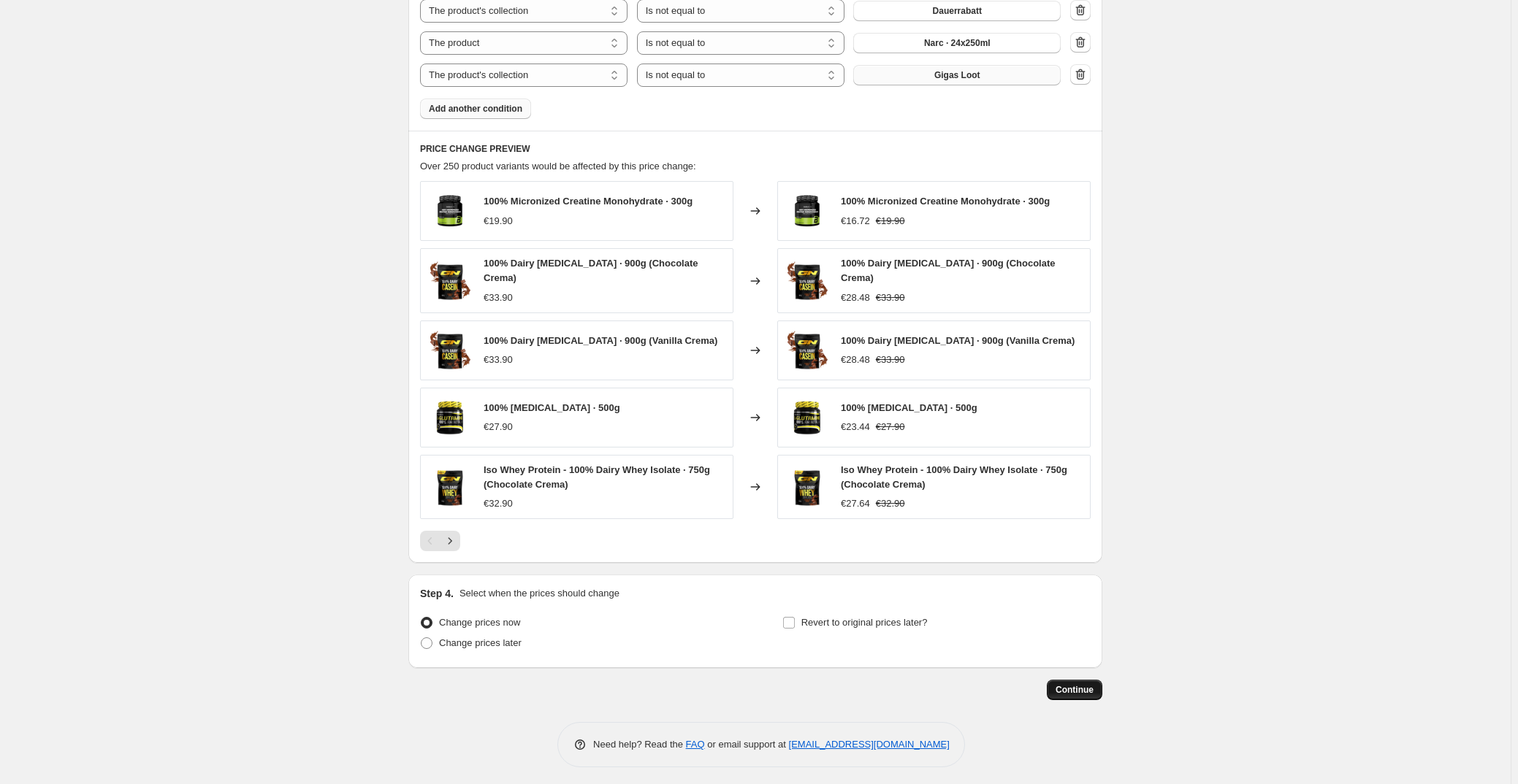
click at [1097, 685] on button "Continue" at bounding box center [1074, 689] width 55 height 20
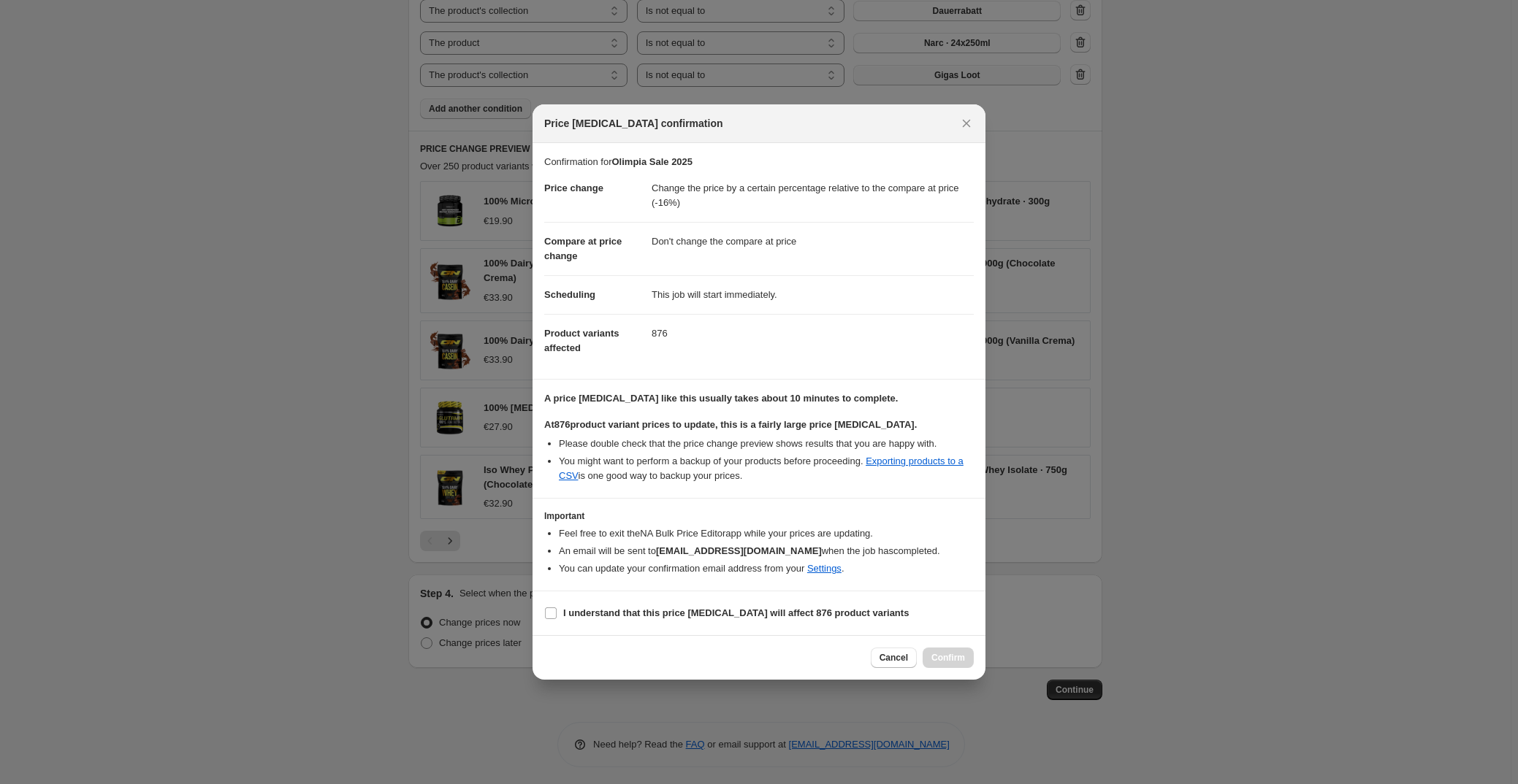
click at [663, 601] on section "I understand that this price change job will affect 876 product variants" at bounding box center [758, 613] width 453 height 44
click at [647, 615] on b "I understand that this price change job will affect 876 product variants" at bounding box center [735, 612] width 345 height 11
click at [557, 615] on input "I understand that this price change job will affect 876 product variants" at bounding box center [550, 612] width 11 height 11
checkbox input "true"
click at [935, 659] on span "Confirm" at bounding box center [947, 657] width 33 height 11
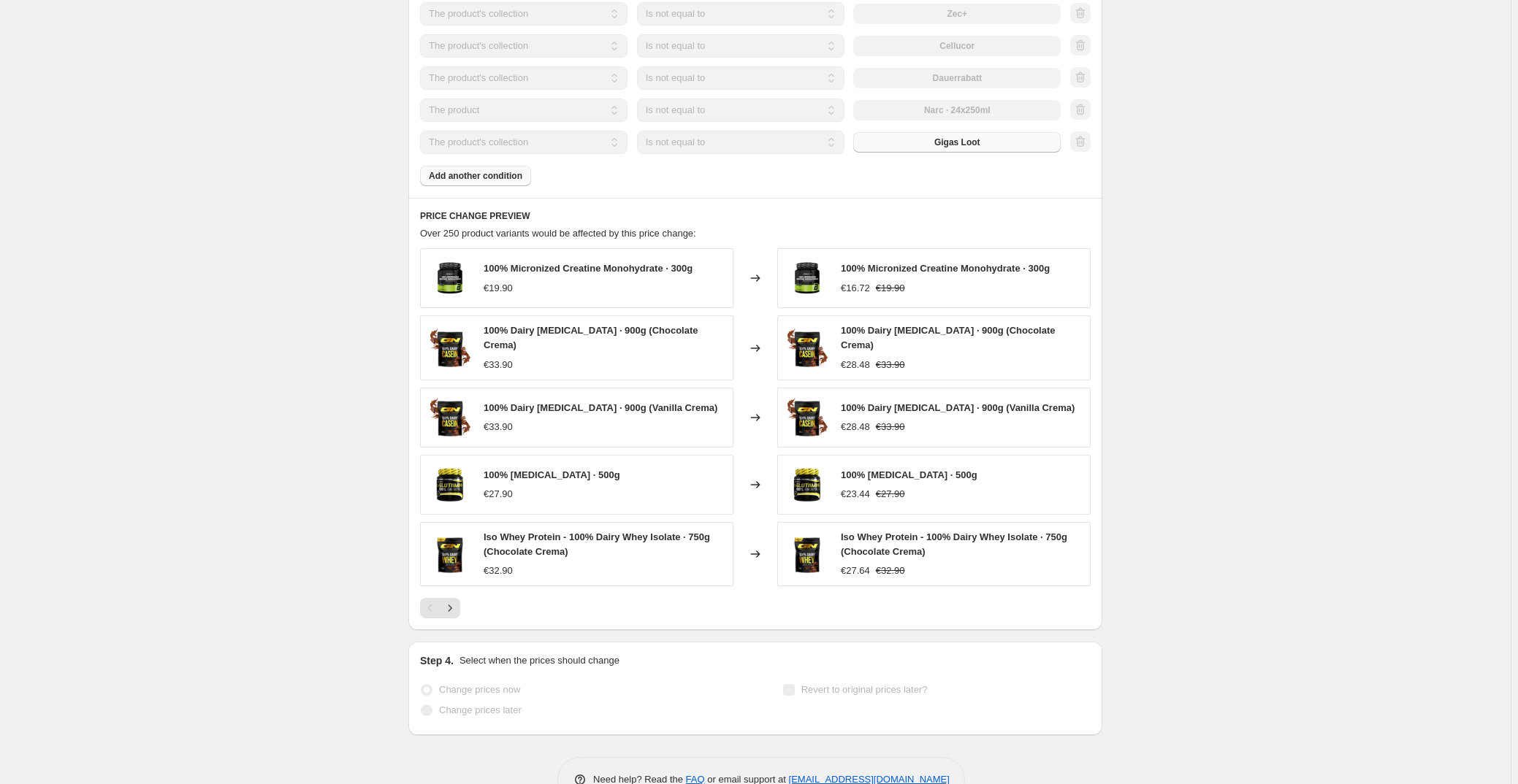
scroll to position [1093, 0]
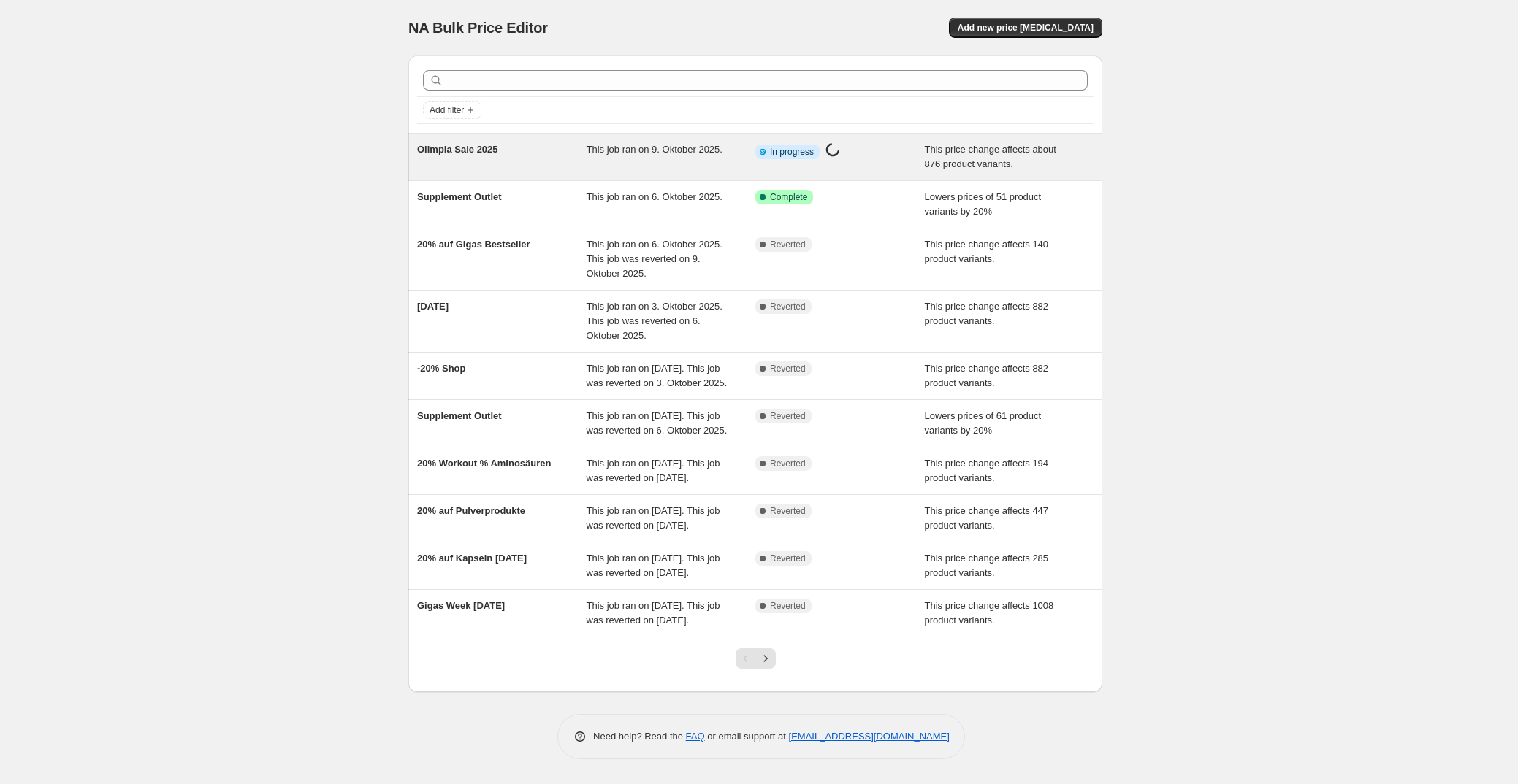
click at [714, 159] on div "This job ran on 9. Oktober 2025." at bounding box center [670, 156] width 169 height 29
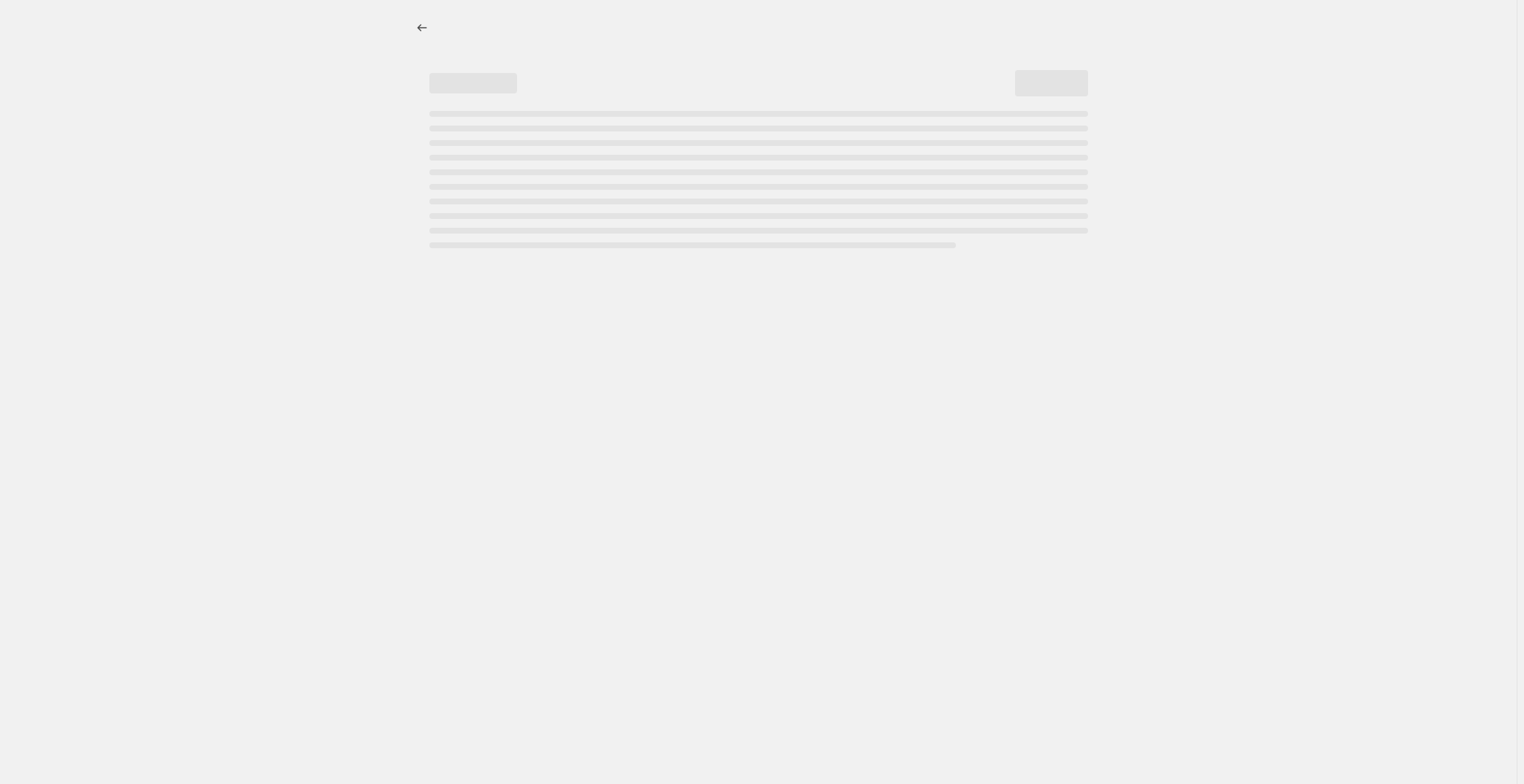
select select "pcap"
select select "no_change"
select select "not_equal"
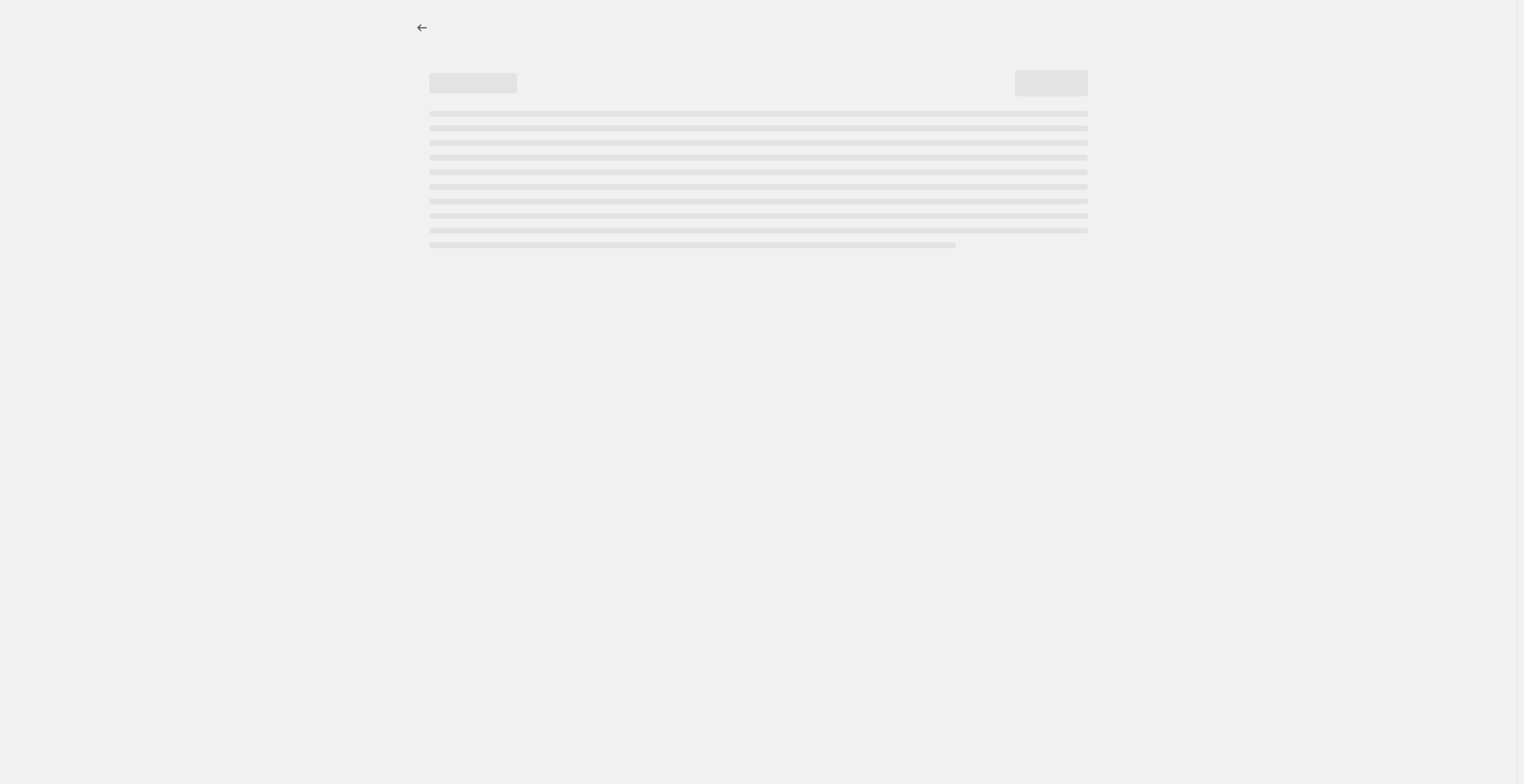
select select "not_equal"
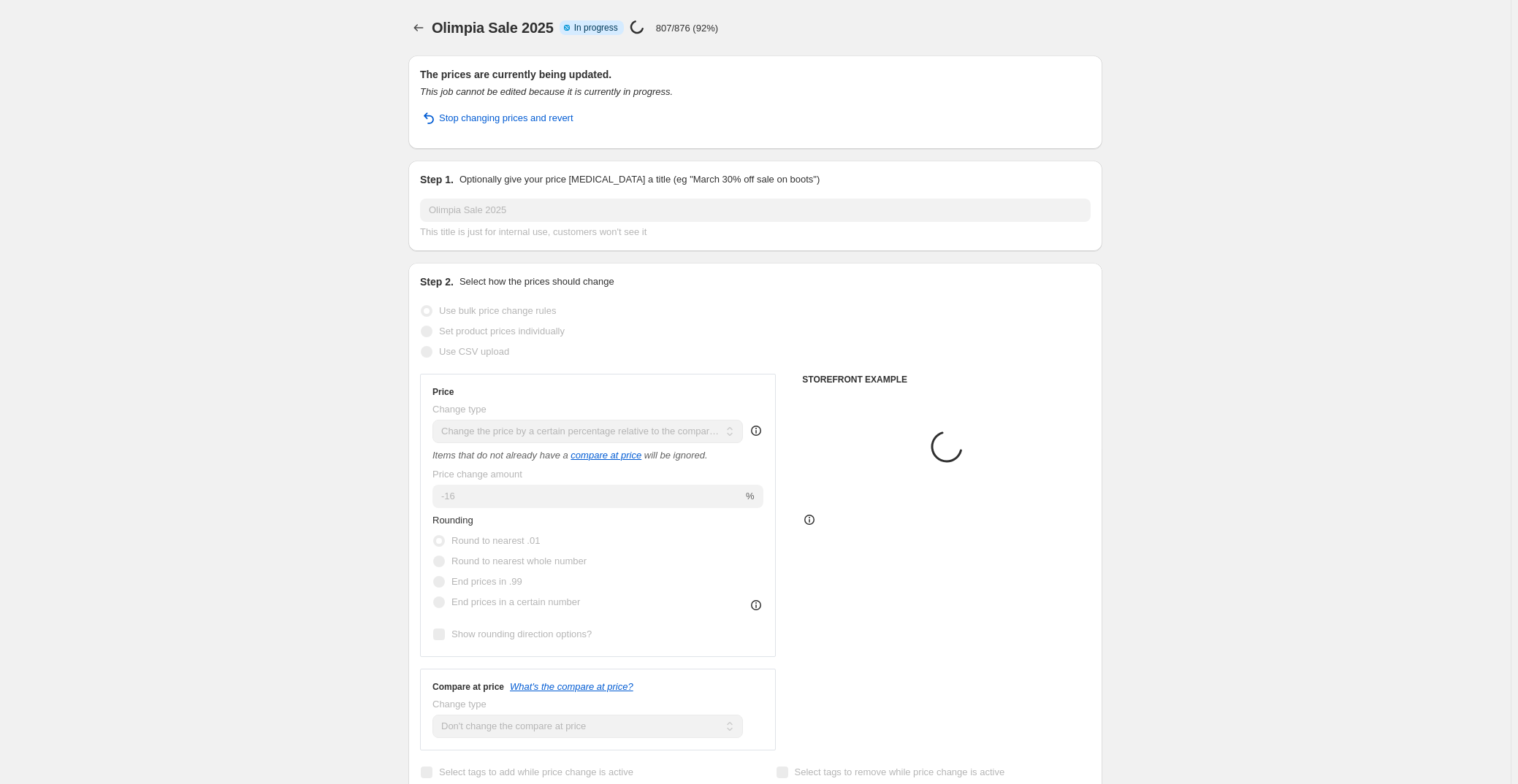
select select "collection"
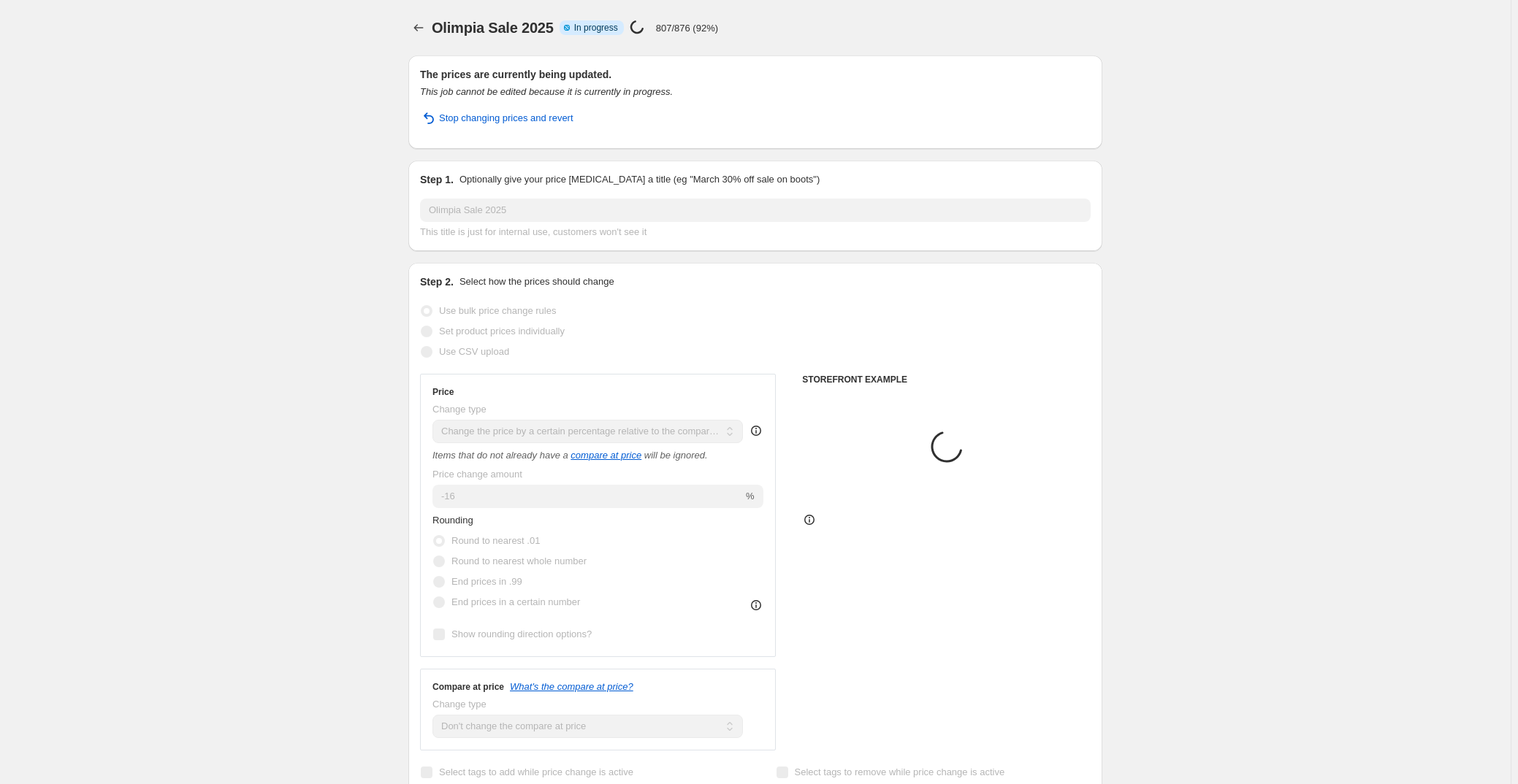
select select "product"
select select "collection"
